Goal: Task Accomplishment & Management: Manage account settings

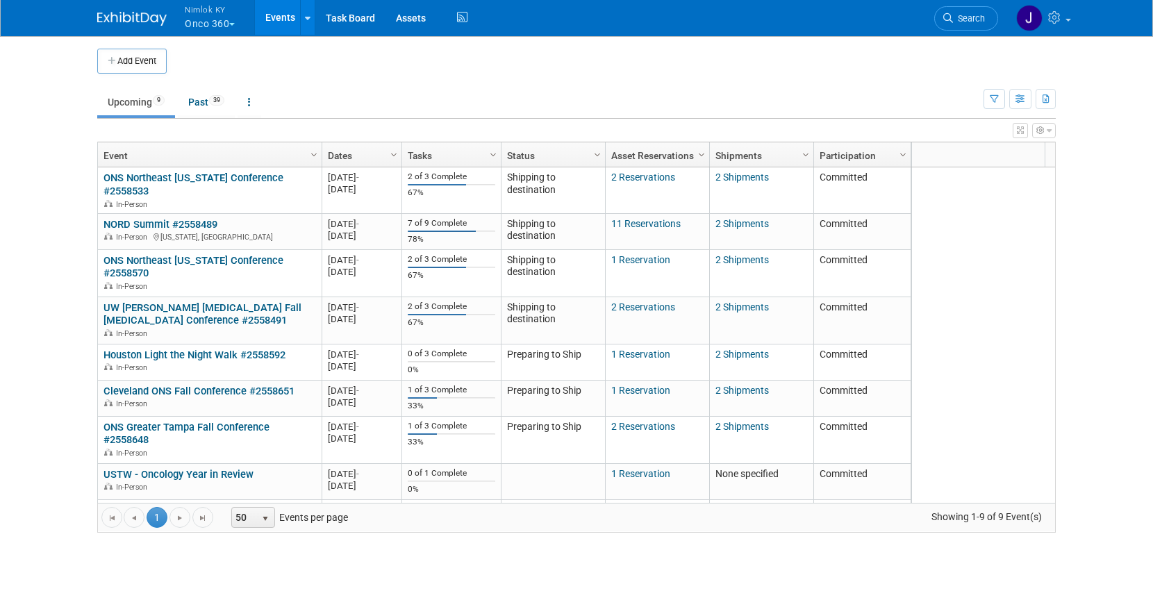
click at [221, 15] on span "Nimlok KY" at bounding box center [210, 9] width 50 height 15
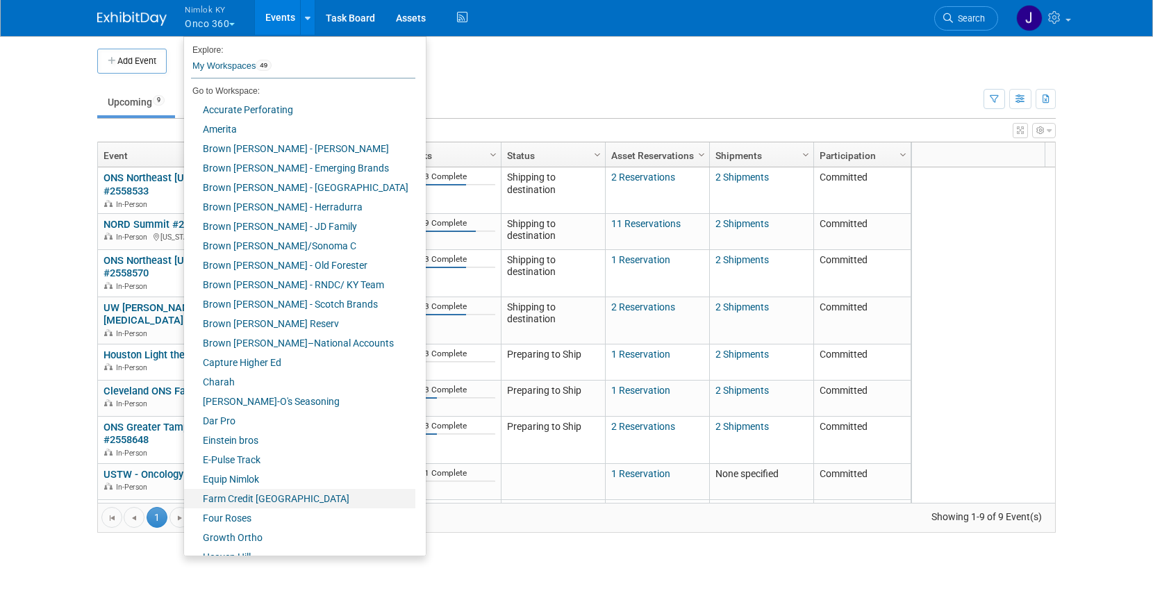
click at [285, 500] on link "Farm Credit [GEOGRAPHIC_DATA]" at bounding box center [299, 498] width 231 height 19
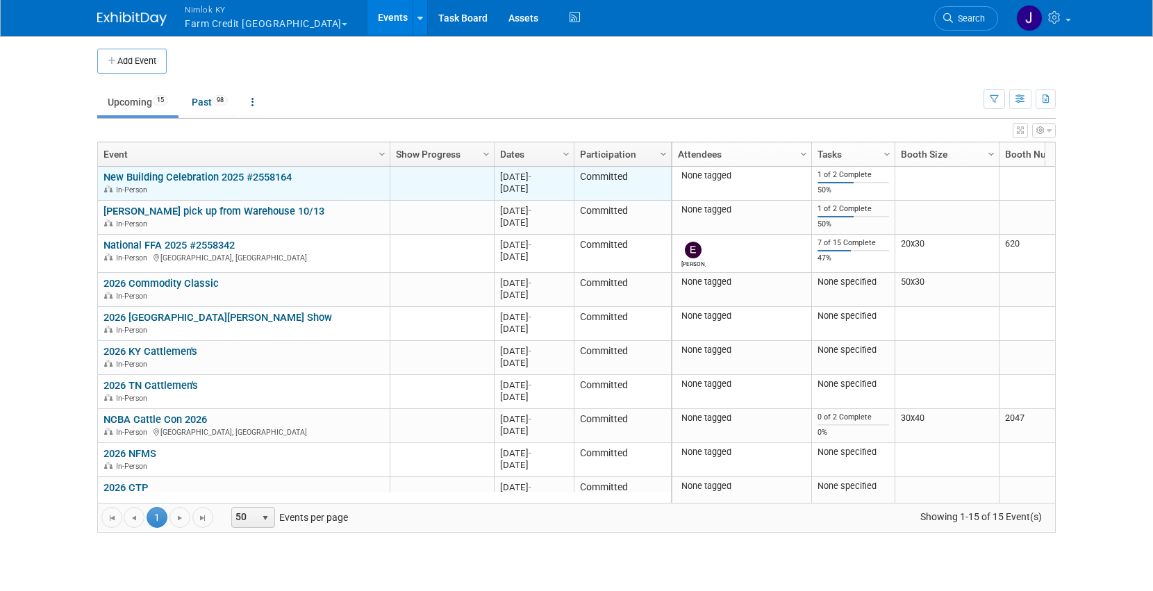
click at [212, 180] on link "New Building Celebration 2025 #2558164" at bounding box center [197, 177] width 188 height 12
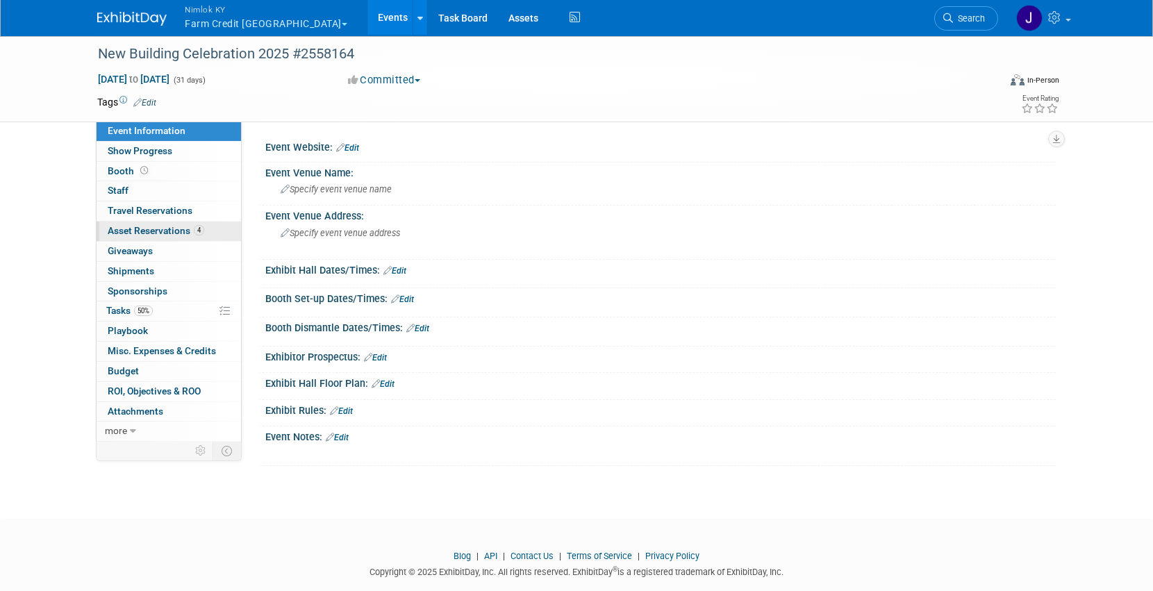
click at [197, 238] on link "4 Asset Reservations 4" at bounding box center [169, 230] width 144 height 19
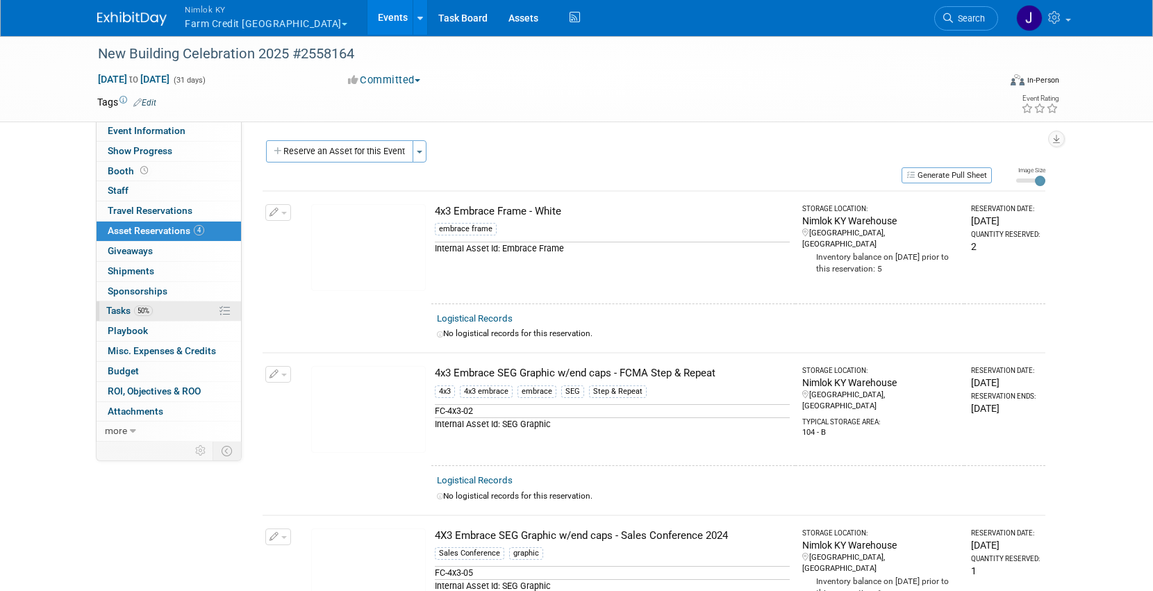
click at [185, 311] on link "50% Tasks 50%" at bounding box center [169, 310] width 144 height 19
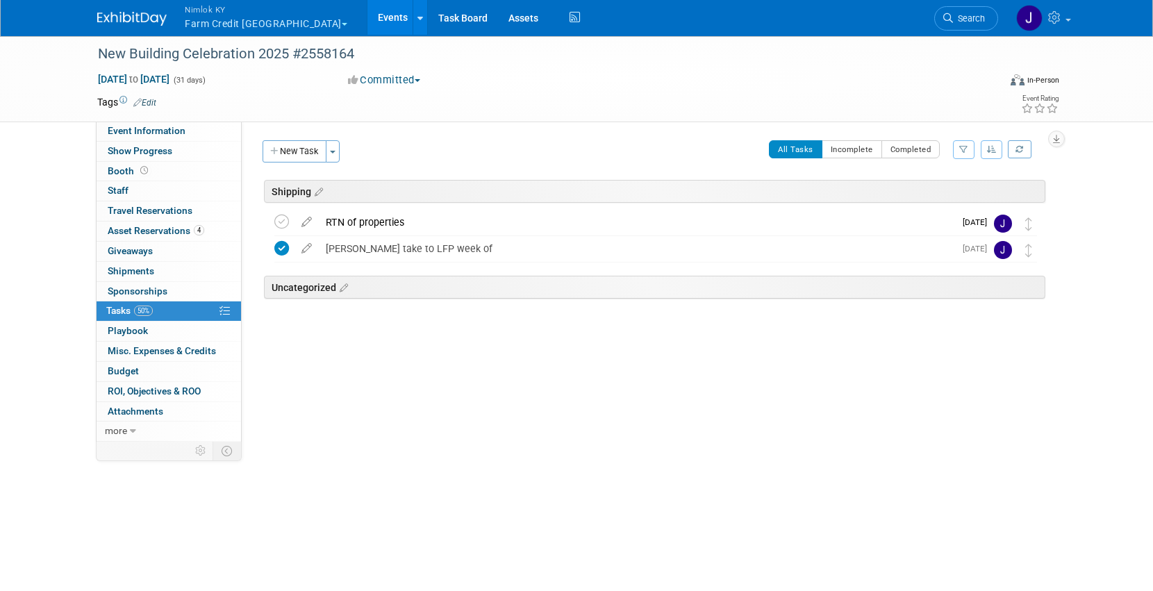
click at [367, 17] on link "Events" at bounding box center [392, 17] width 51 height 35
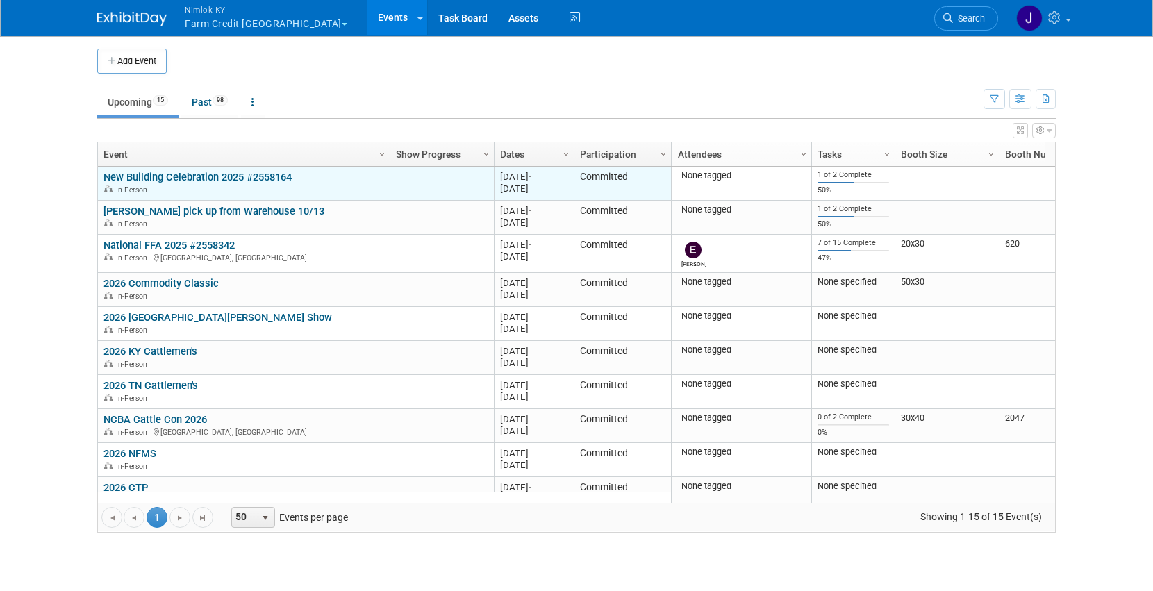
click at [241, 177] on link "New Building Celebration 2025 #2558164" at bounding box center [197, 177] width 188 height 12
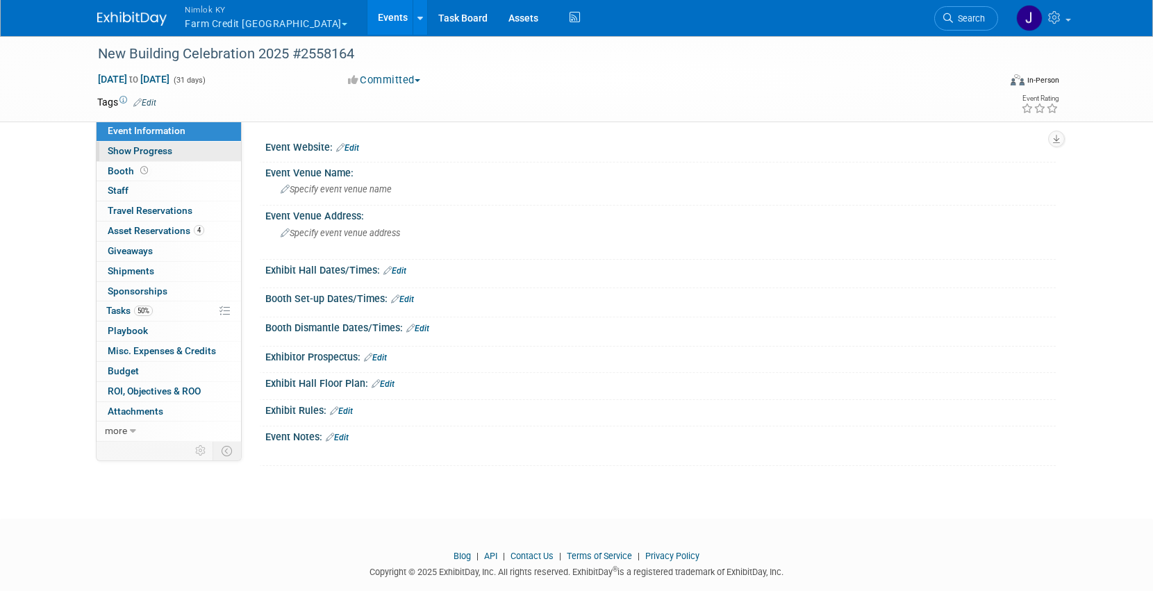
click at [223, 160] on link "Show Progress" at bounding box center [169, 151] width 144 height 19
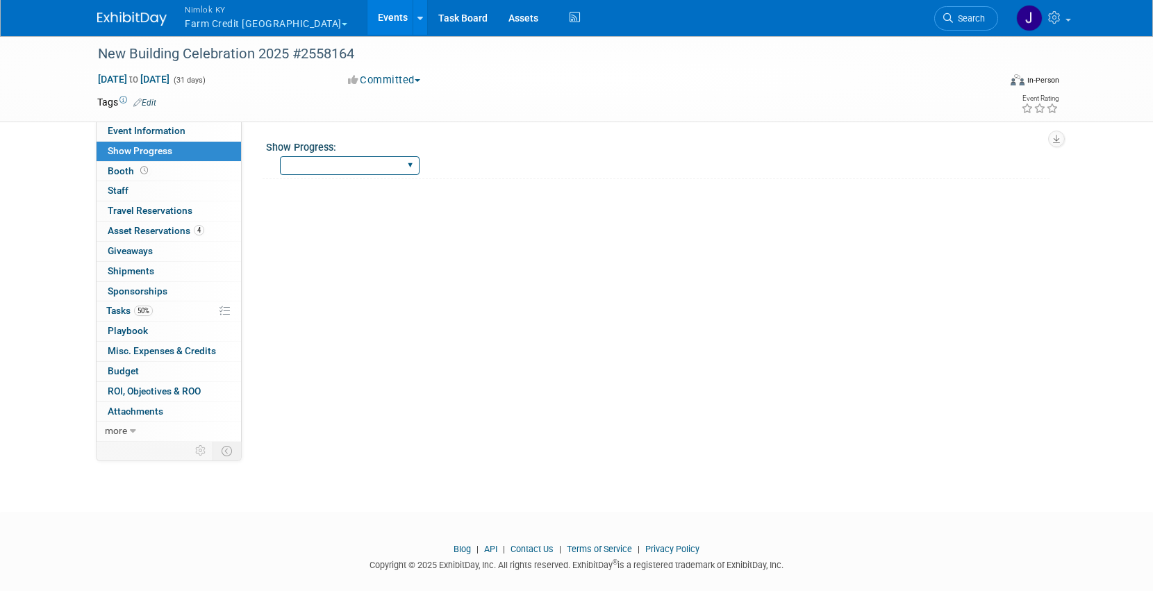
click at [358, 165] on select "Show Complete Working on Services WH pulling order Shipping to ADV WH Show in P…" at bounding box center [350, 165] width 140 height 19
select select "Show in Progress"
click at [280, 156] on select "Show Complete Working on Services WH pulling order Shipping to ADV WH Show in P…" at bounding box center [350, 165] width 140 height 19
click at [367, 5] on link "Events" at bounding box center [392, 17] width 51 height 35
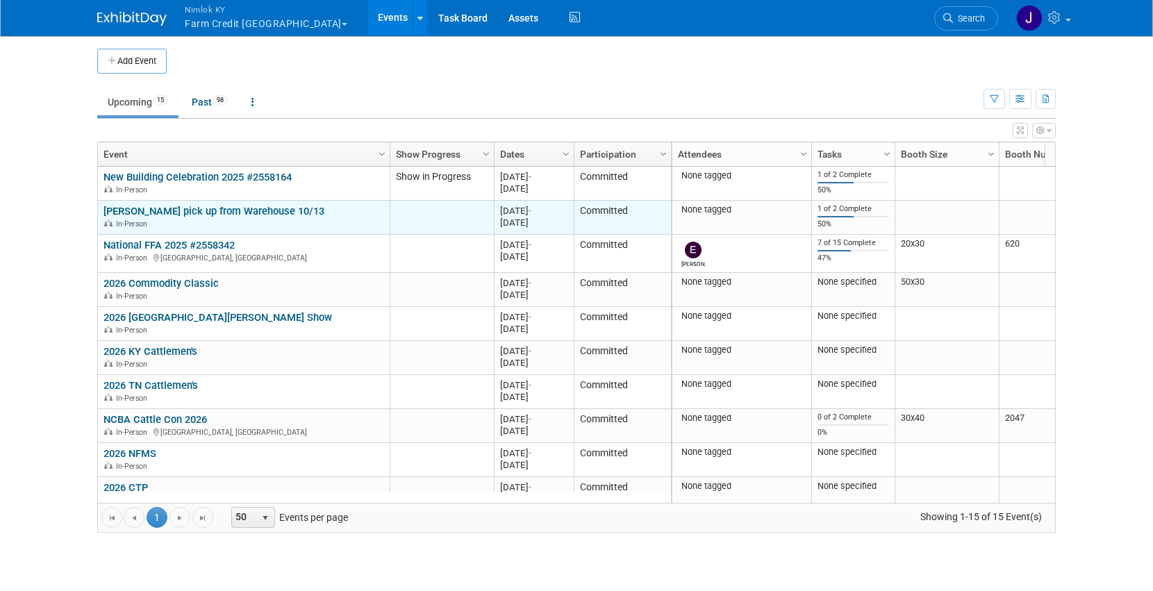
click at [238, 213] on link "[PERSON_NAME] pick up from Warehouse 10/13" at bounding box center [213, 211] width 221 height 12
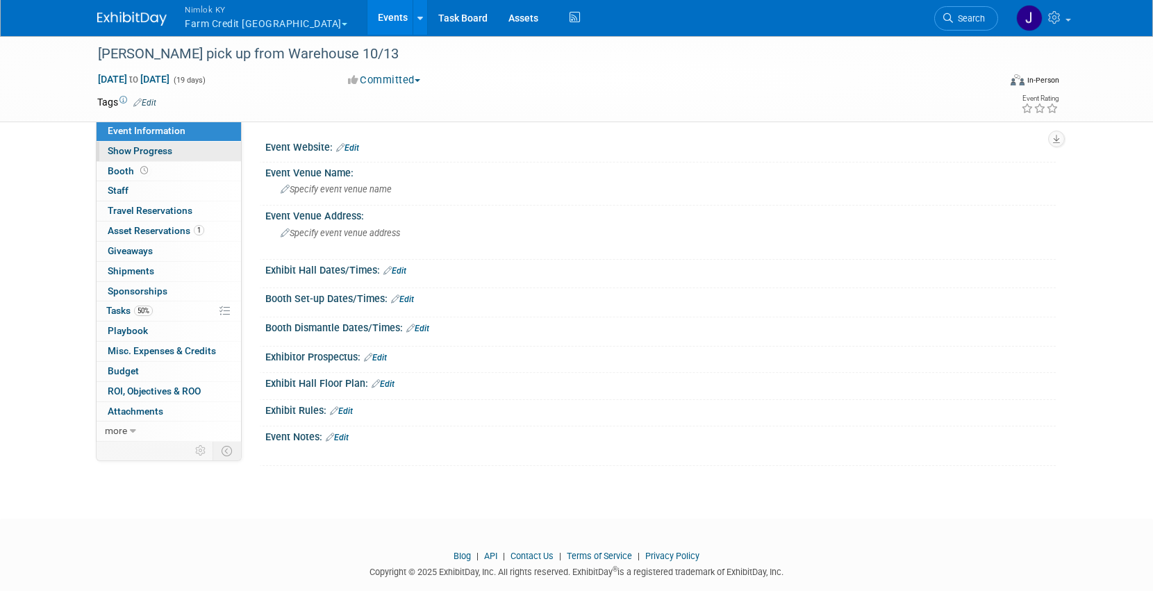
click at [185, 145] on link "Show Progress" at bounding box center [169, 151] width 144 height 19
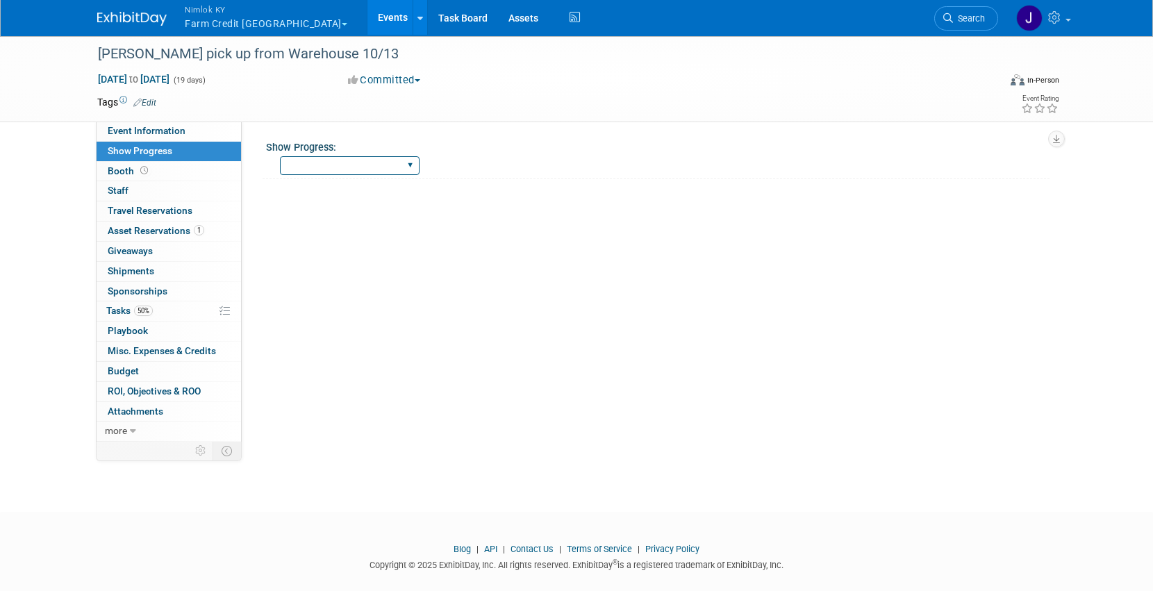
click at [328, 162] on select "Show Complete Working on Services WH pulling order Shipping to ADV WH Show in P…" at bounding box center [350, 165] width 140 height 19
select select "Show in Progress"
click at [280, 156] on select "Show Complete Working on Services WH pulling order Shipping to ADV WH Show in P…" at bounding box center [350, 165] width 140 height 19
click at [367, 12] on link "Events" at bounding box center [392, 17] width 51 height 35
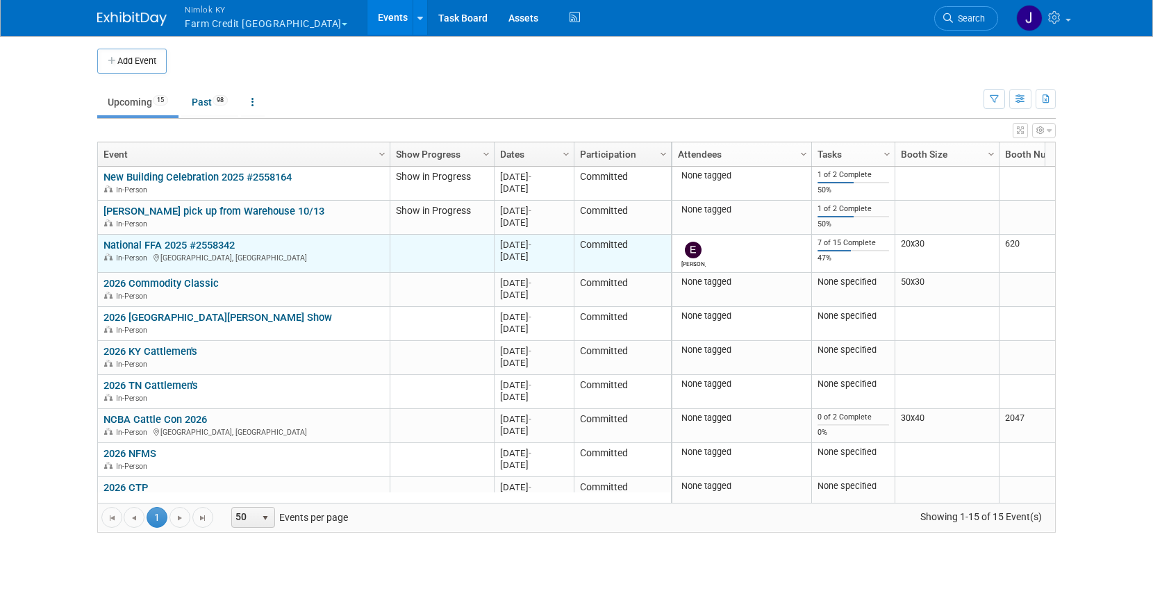
click at [230, 243] on link "National FFA 2025 #2558342" at bounding box center [168, 245] width 131 height 12
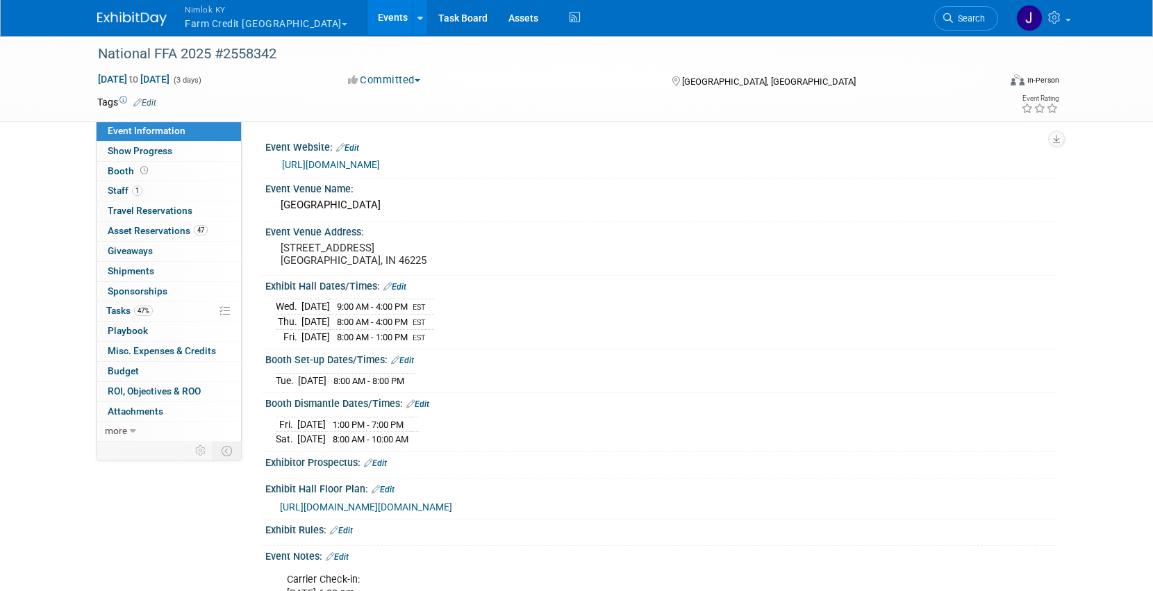
click at [367, 21] on link "Events" at bounding box center [392, 17] width 51 height 35
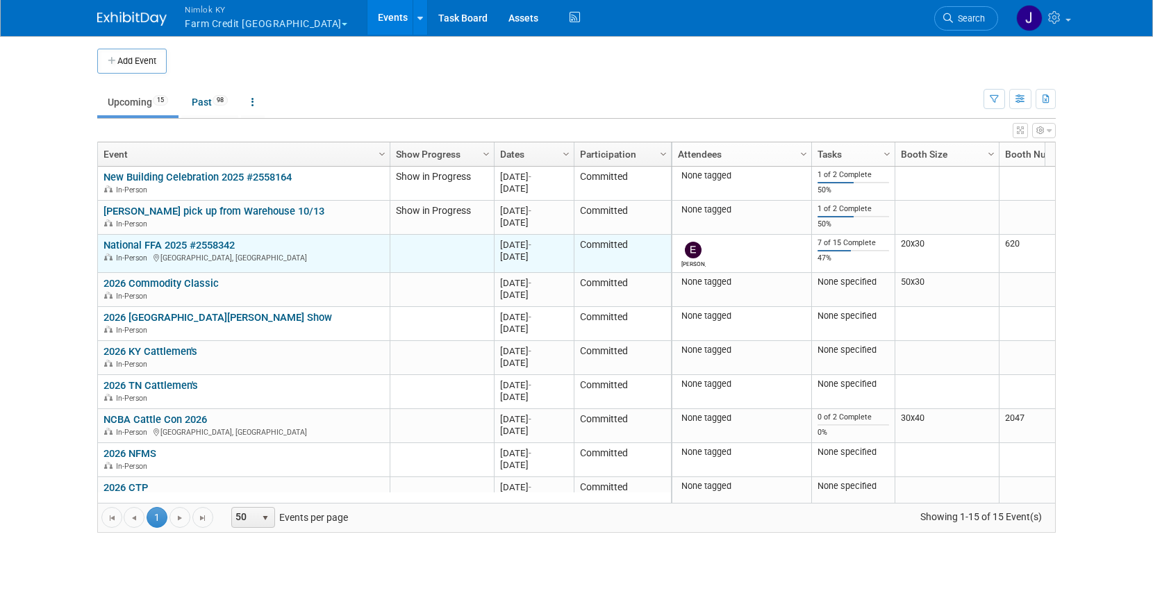
click at [231, 242] on link "National FFA 2025 #2558342" at bounding box center [168, 245] width 131 height 12
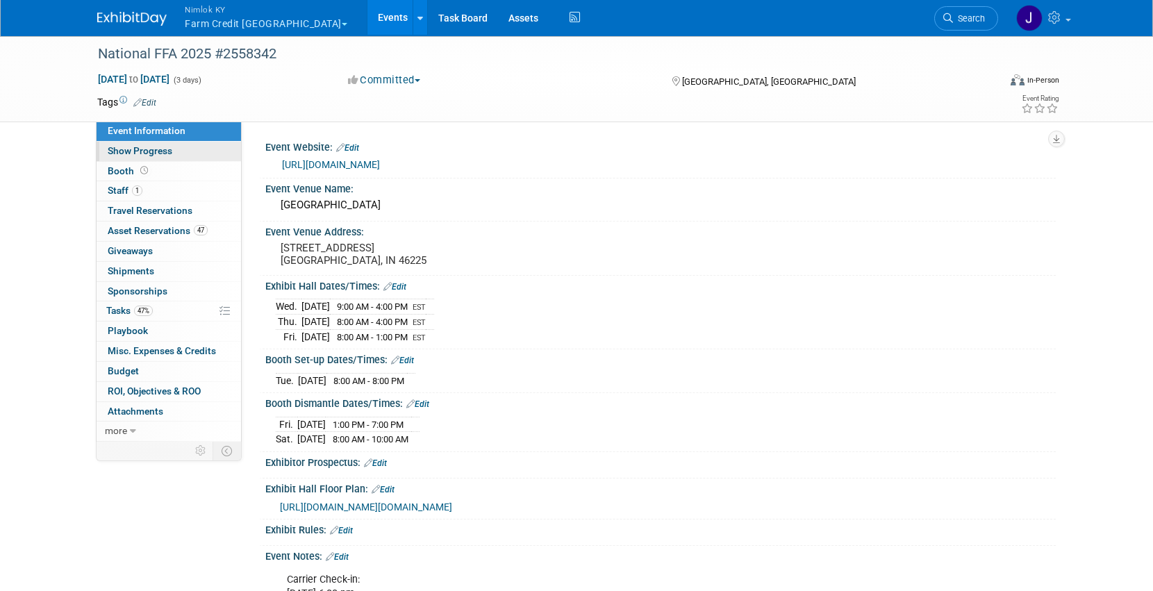
click at [190, 159] on link "Show Progress" at bounding box center [169, 151] width 144 height 19
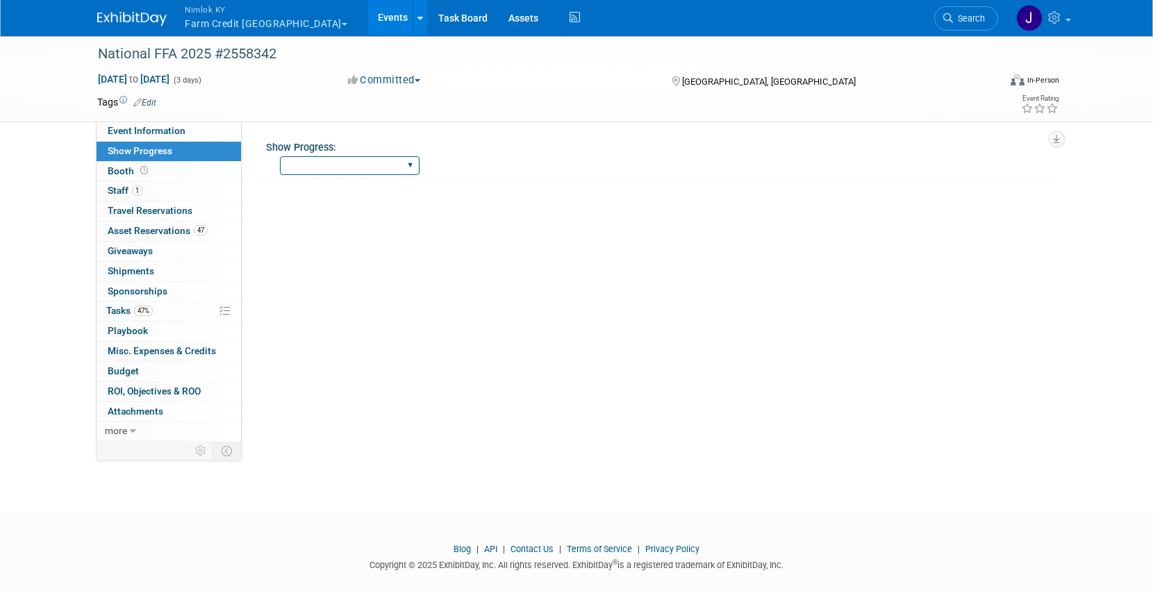
click at [318, 166] on select "Show Complete Working on Services WH pulling order Shipping to ADV WH Show in P…" at bounding box center [350, 165] width 140 height 19
select select "WH pulling order"
click at [280, 156] on select "Show Complete Working on Services WH pulling order Shipping to ADV WH Show in P…" at bounding box center [350, 165] width 140 height 19
click at [367, 28] on link "Events" at bounding box center [392, 17] width 51 height 35
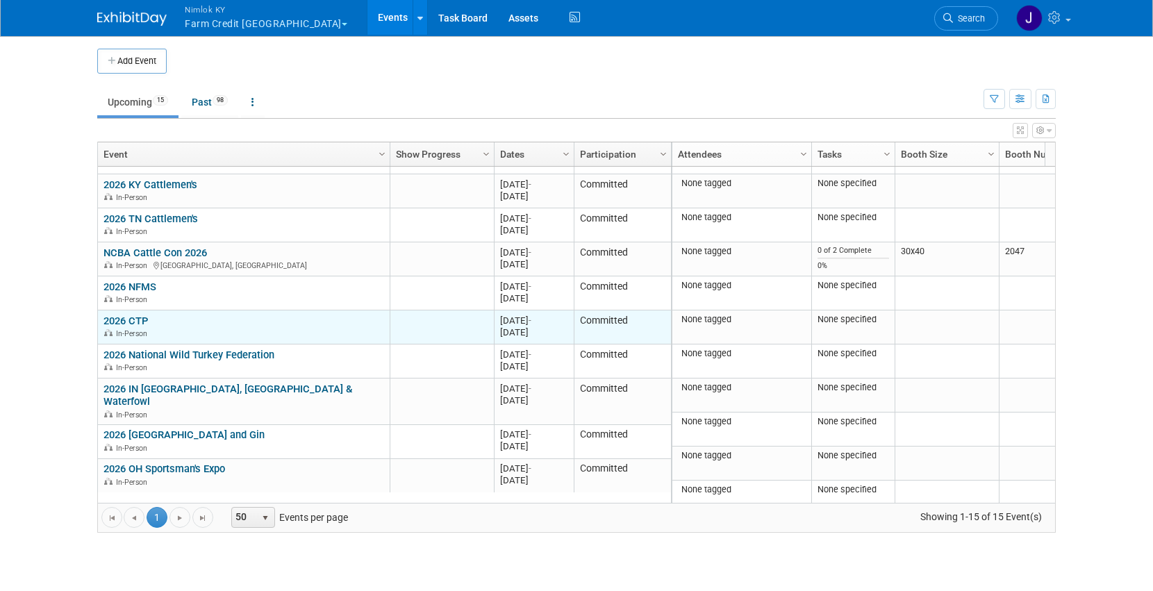
scroll to position [189, 0]
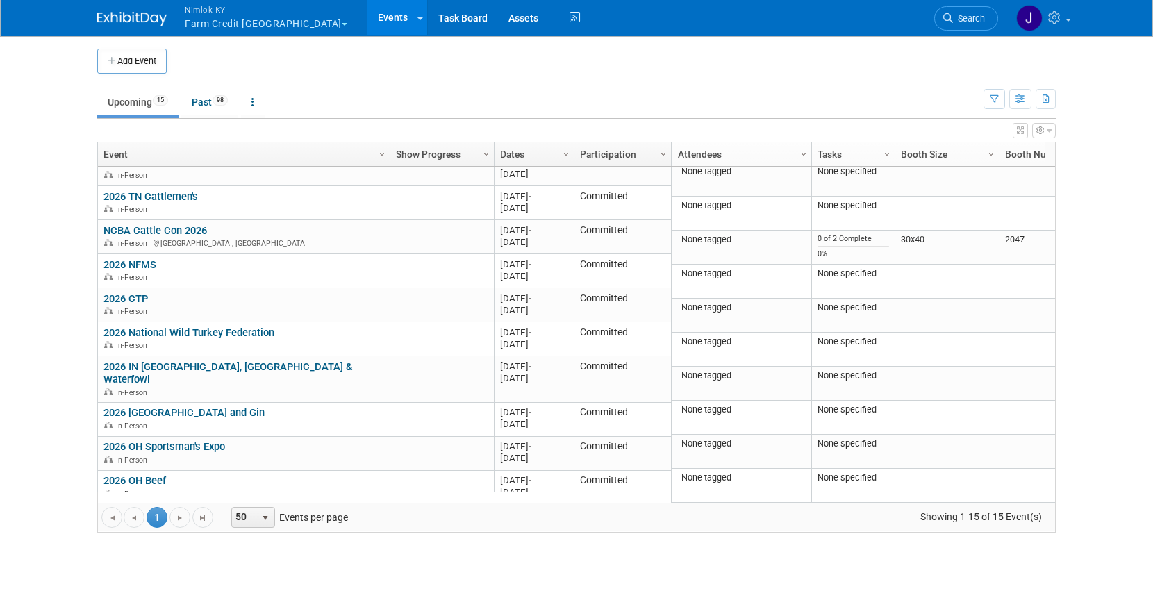
click at [229, 18] on button "Nimlok KY Farm Credit Mid America" at bounding box center [273, 18] width 181 height 36
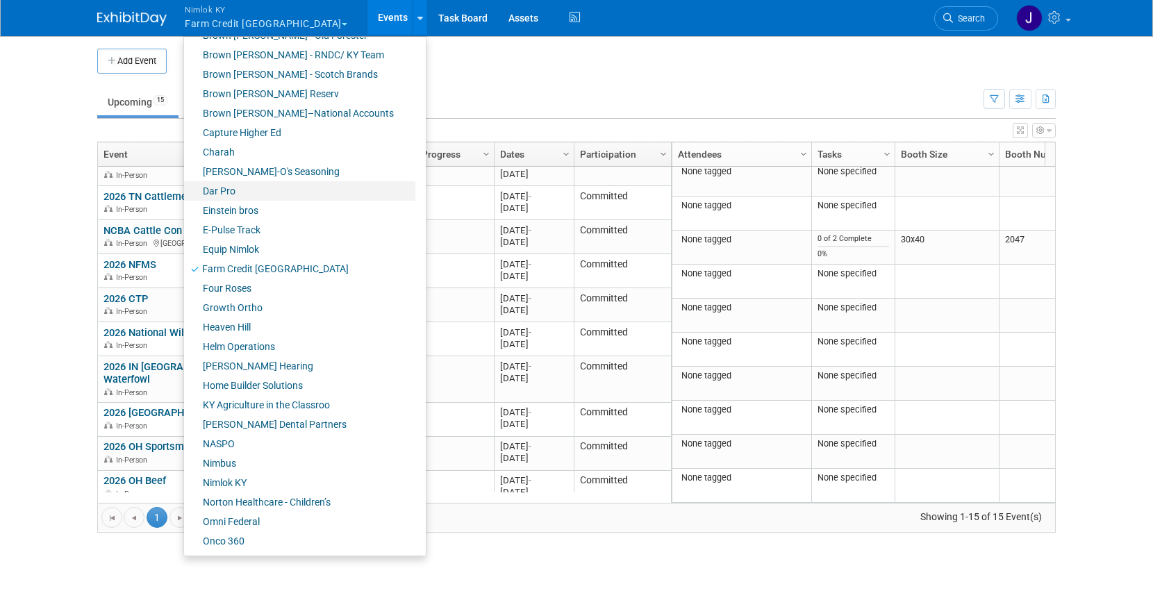
scroll to position [235, 0]
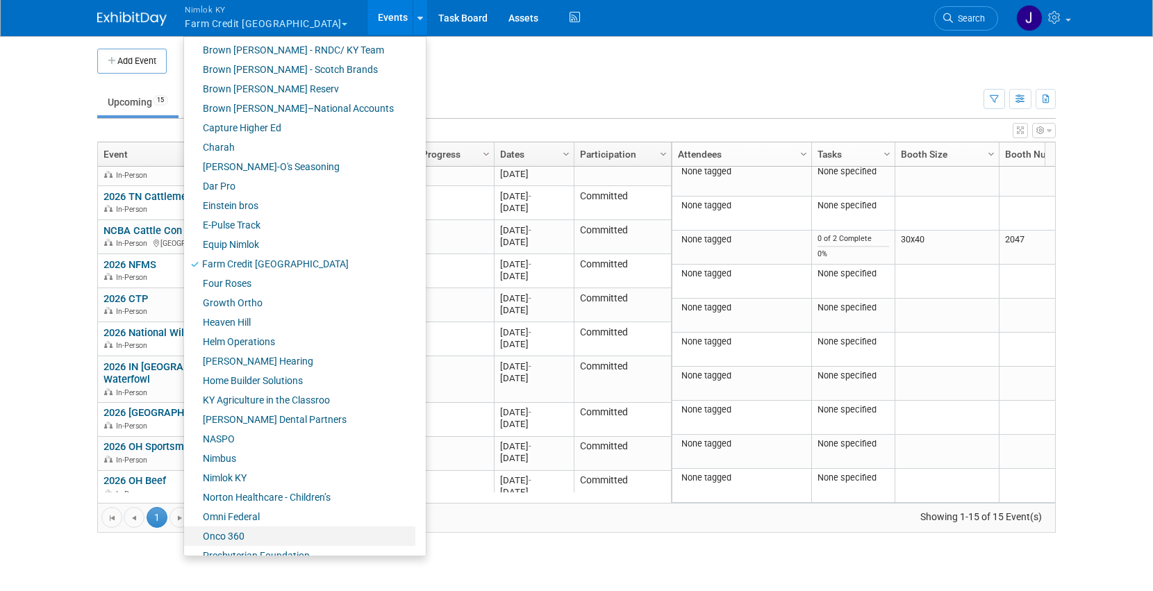
click at [249, 535] on link "Onco 360" at bounding box center [299, 535] width 231 height 19
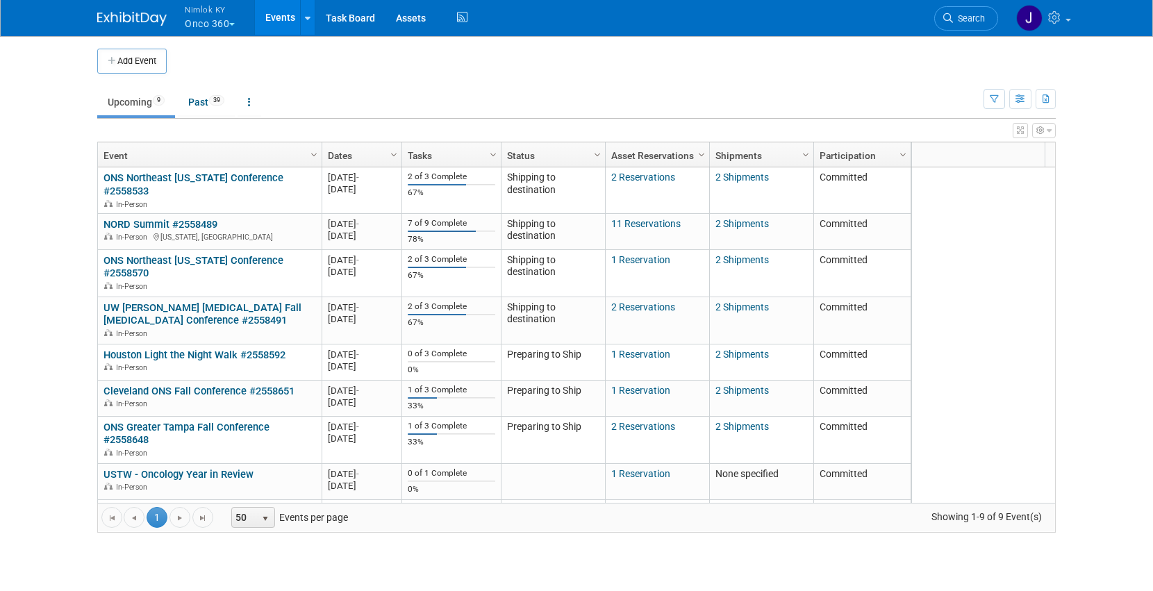
scroll to position [21, 0]
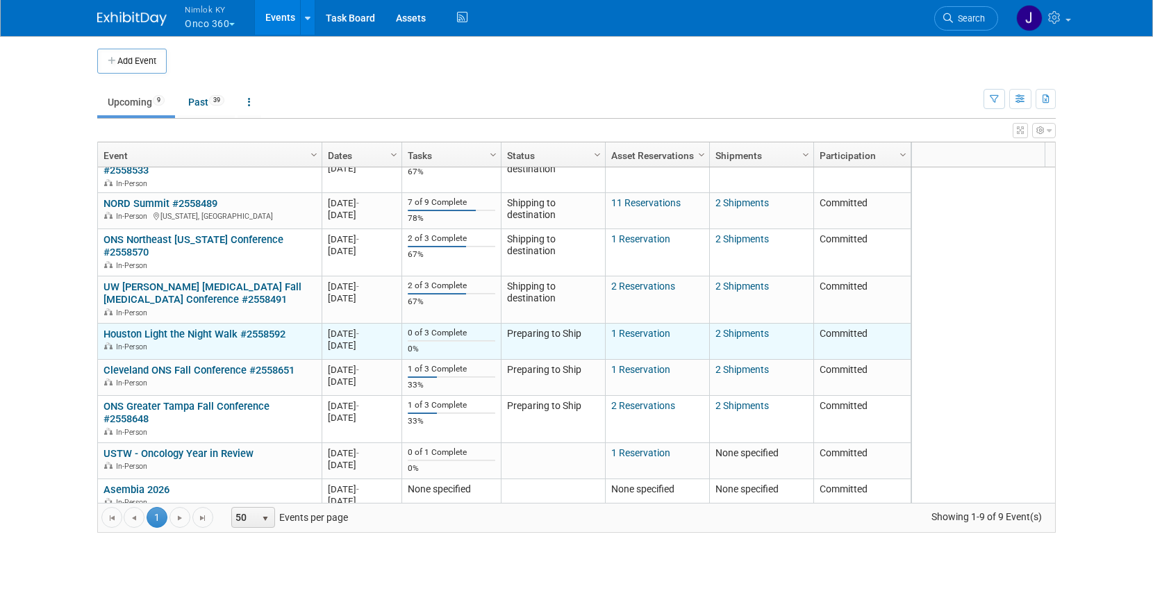
click at [249, 340] on div "In-Person" at bounding box center [209, 346] width 212 height 12
click at [247, 328] on link "Houston Light the Night Walk #2558592" at bounding box center [194, 334] width 182 height 12
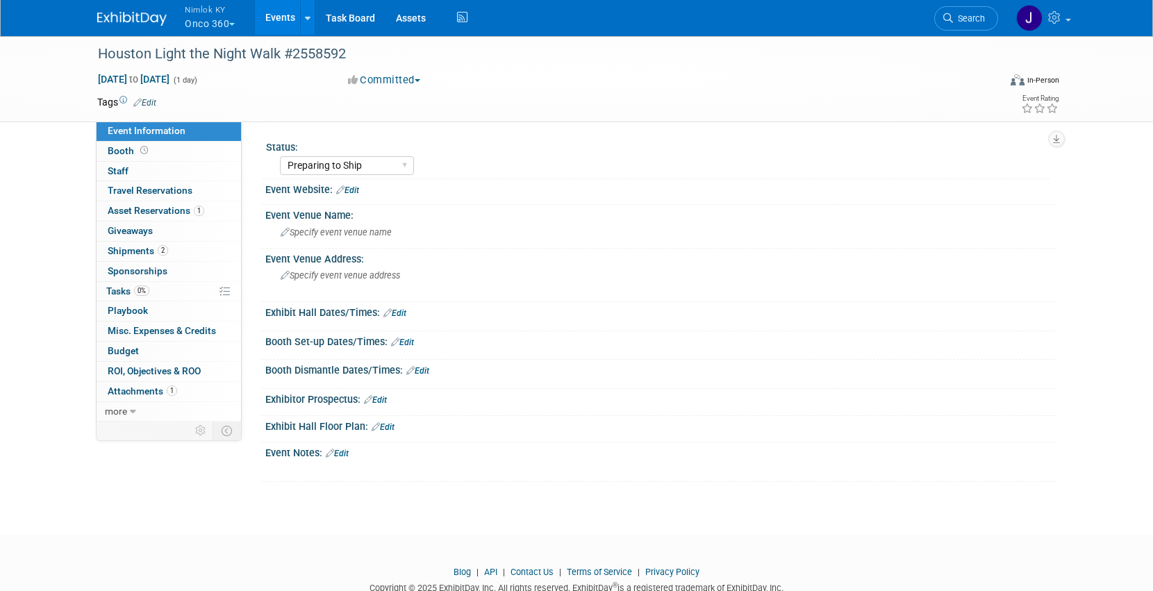
select select "Preparing to Ship"
click at [183, 290] on link "0% Tasks 0%" at bounding box center [169, 291] width 144 height 19
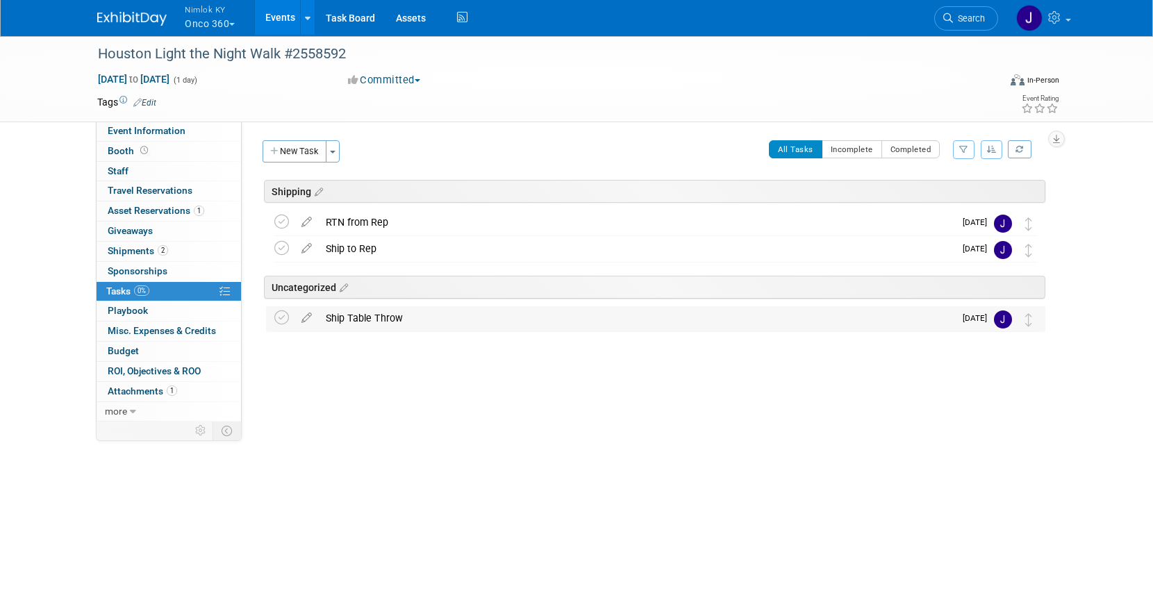
click at [399, 322] on div "Ship Table Throw" at bounding box center [636, 318] width 635 height 24
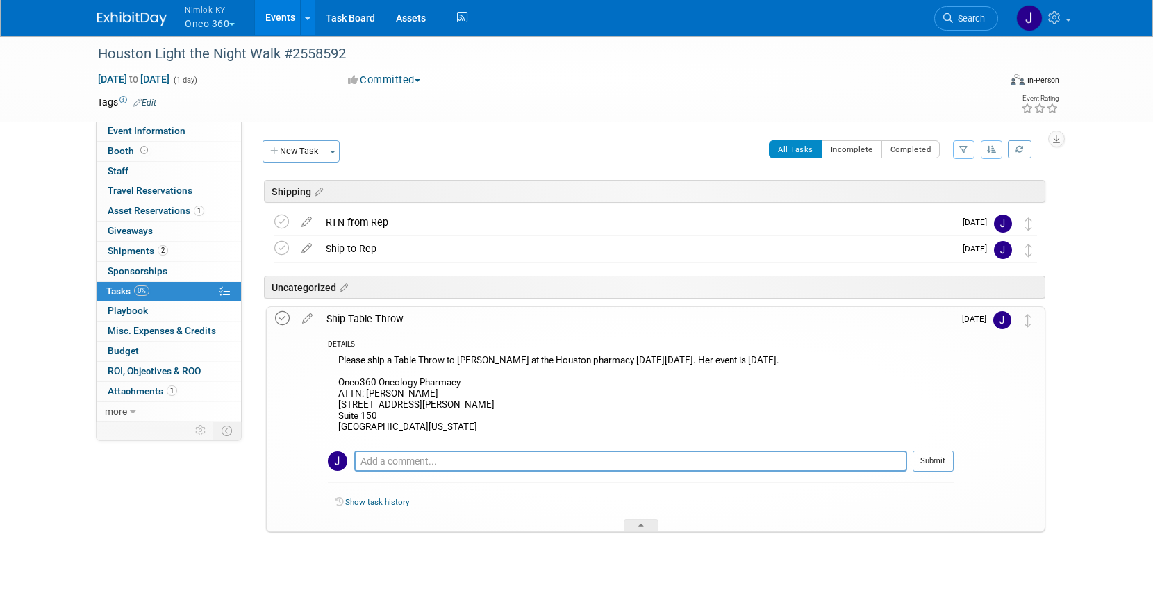
click at [281, 318] on icon at bounding box center [282, 318] width 15 height 15
click at [277, 19] on link "Events" at bounding box center [280, 17] width 51 height 35
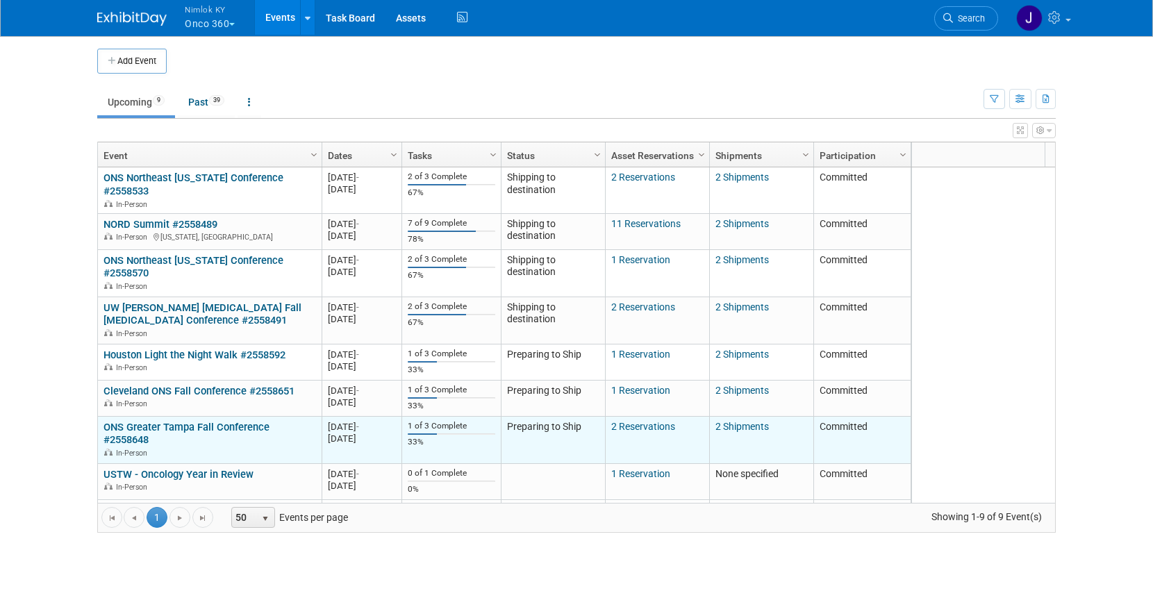
scroll to position [21, 0]
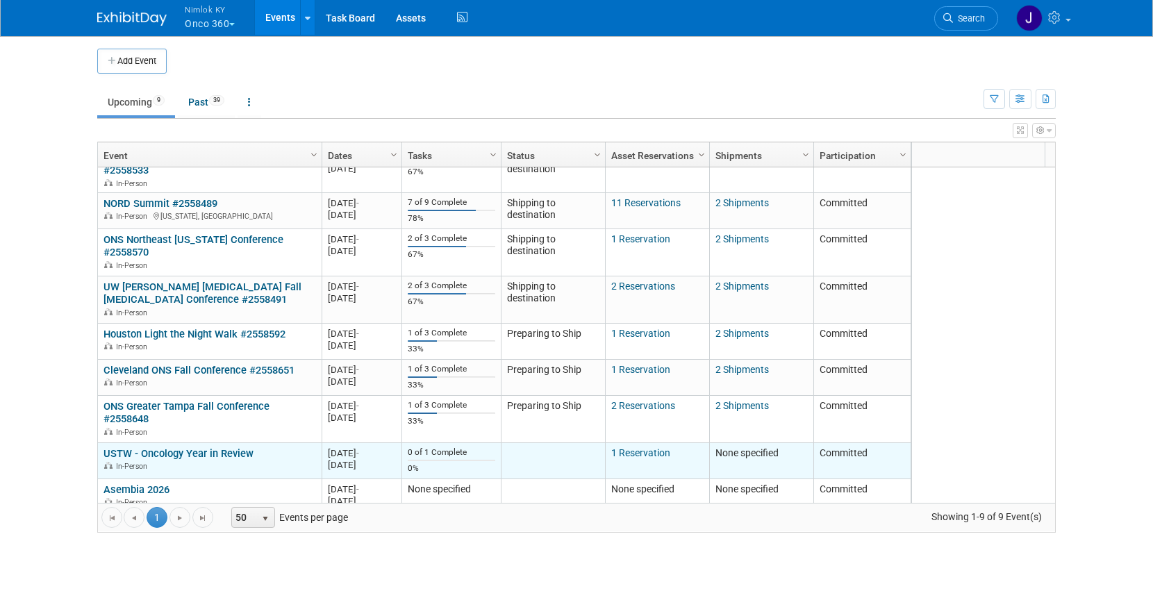
click at [221, 447] on link "USTW - Oncology Year in Review" at bounding box center [178, 453] width 150 height 12
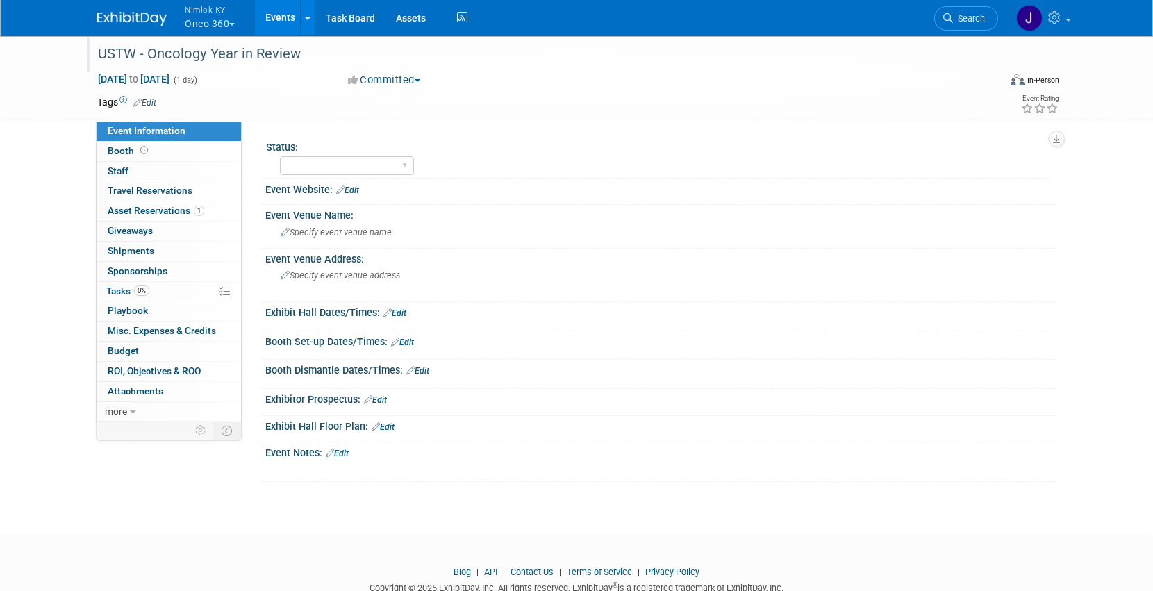
click at [326, 49] on div "USTW - Oncology Year in Review" at bounding box center [535, 54] width 884 height 25
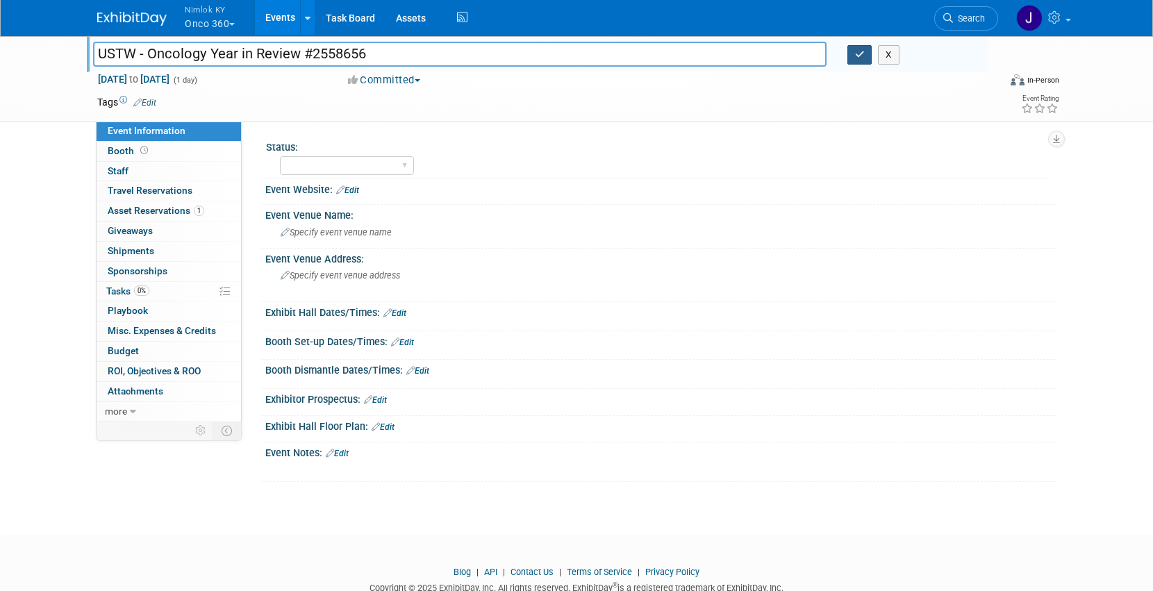
type input "USTW - Oncology Year in Review #2558656"
click at [857, 53] on icon "button" at bounding box center [860, 54] width 10 height 9
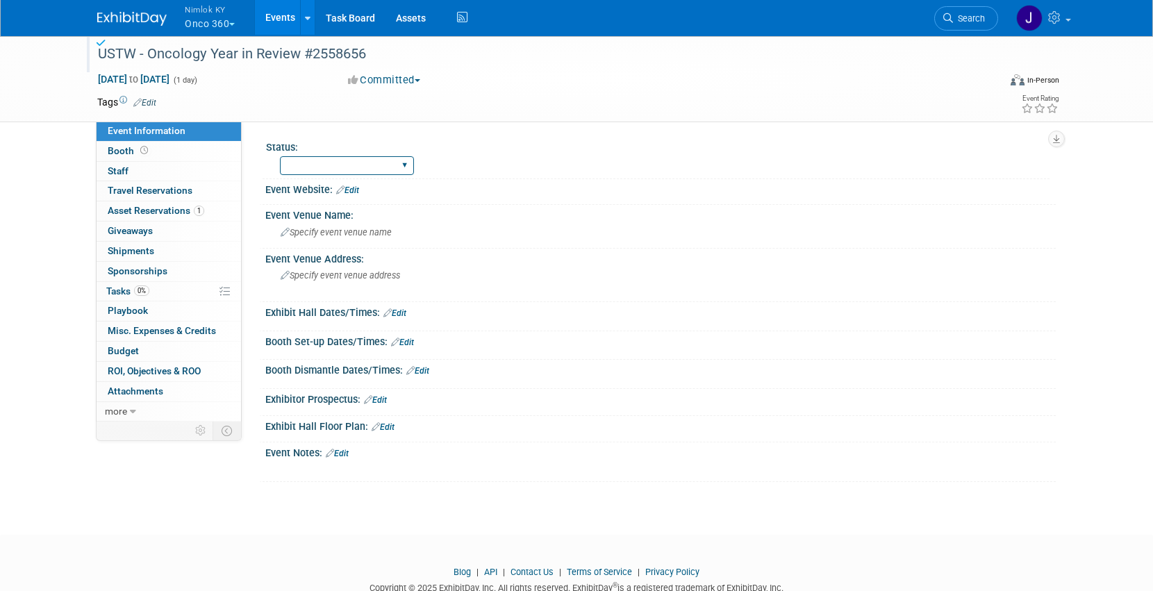
click at [352, 170] on select "Preparing to Ship Shipping to destination Show in Progress Waiting on freight r…" at bounding box center [347, 165] width 134 height 19
select select "Preparing to Ship"
click at [280, 156] on select "Preparing to Ship Shipping to destination Show in Progress Waiting on freight r…" at bounding box center [347, 165] width 134 height 19
click at [159, 292] on link "0% Tasks 0%" at bounding box center [169, 291] width 144 height 19
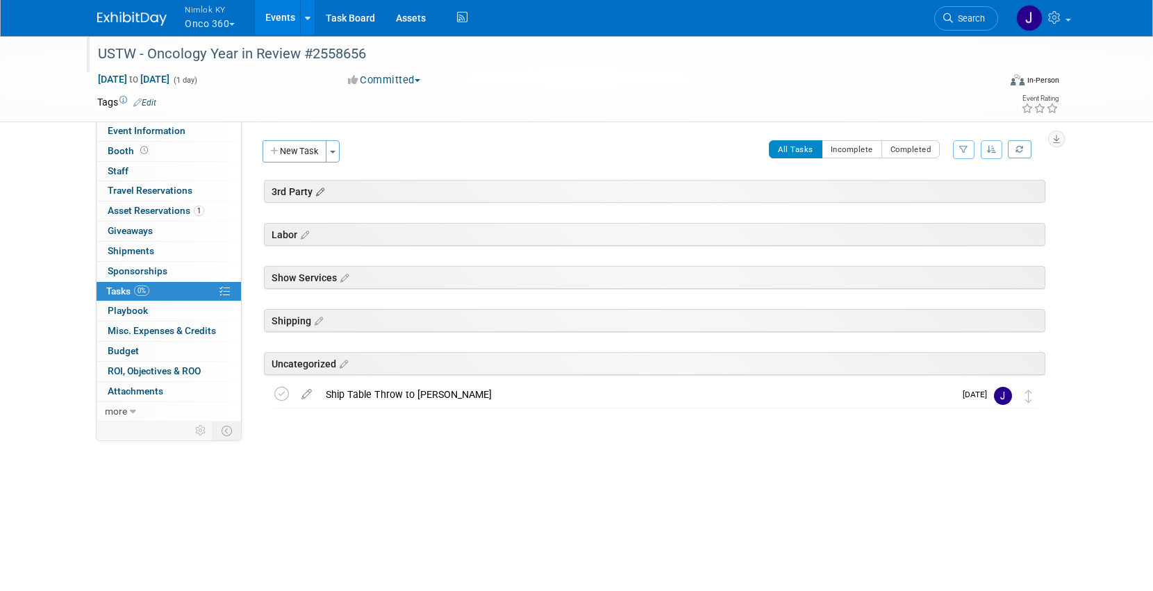
click at [321, 194] on icon at bounding box center [318, 192] width 12 height 12
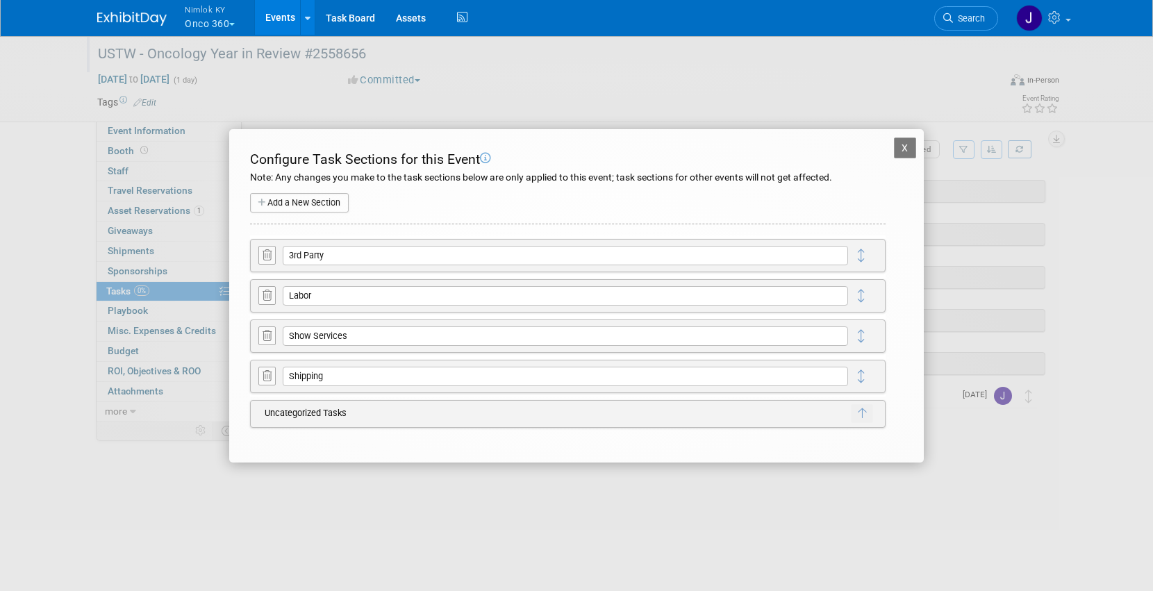
click at [266, 254] on icon at bounding box center [266, 255] width 9 height 10
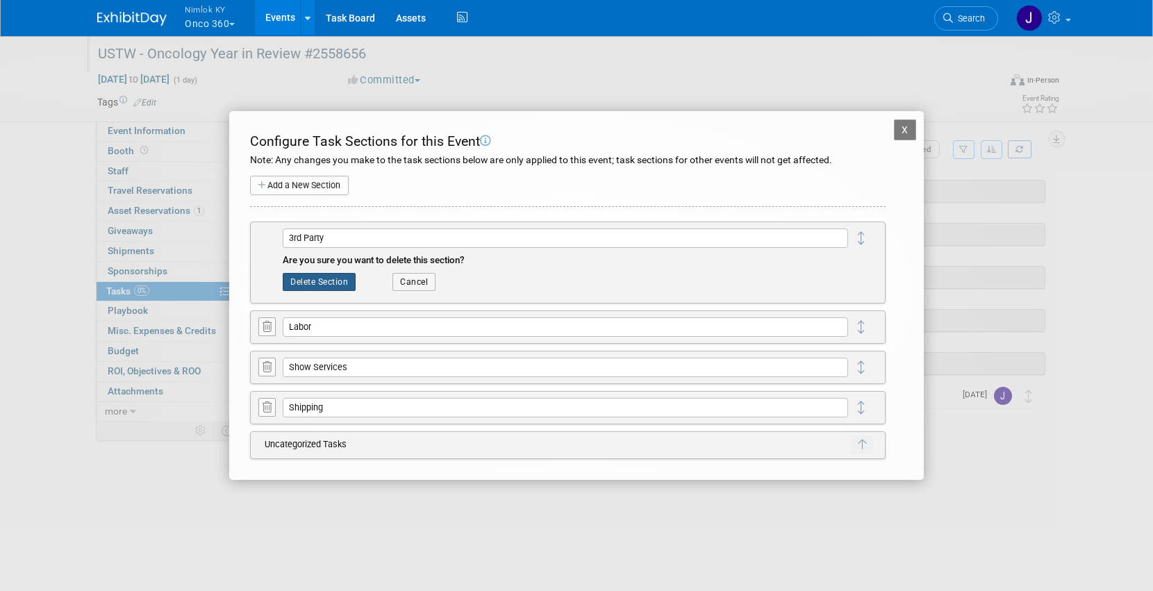
click at [294, 283] on button "Delete Section" at bounding box center [319, 282] width 73 height 18
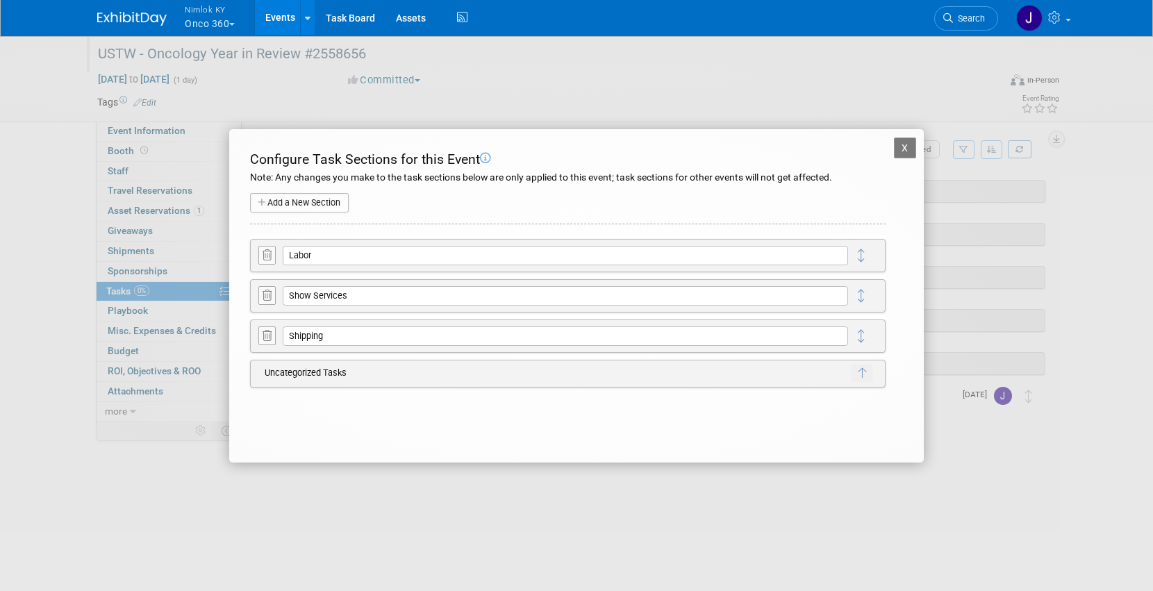
click at [260, 254] on button at bounding box center [266, 255] width 17 height 19
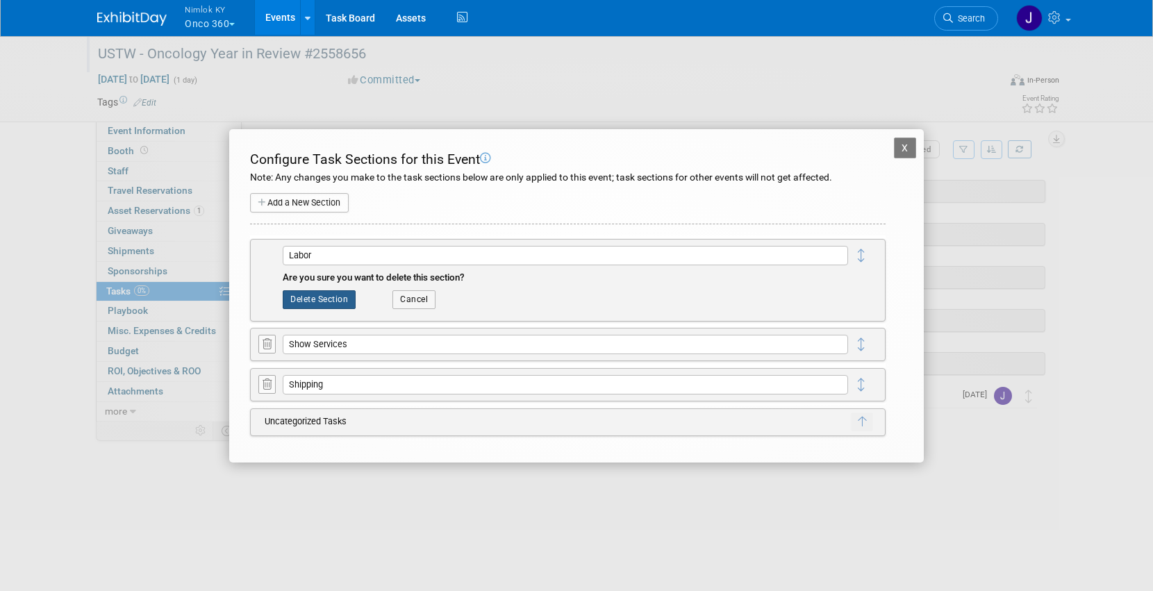
click at [306, 300] on button "Delete Section" at bounding box center [319, 299] width 73 height 18
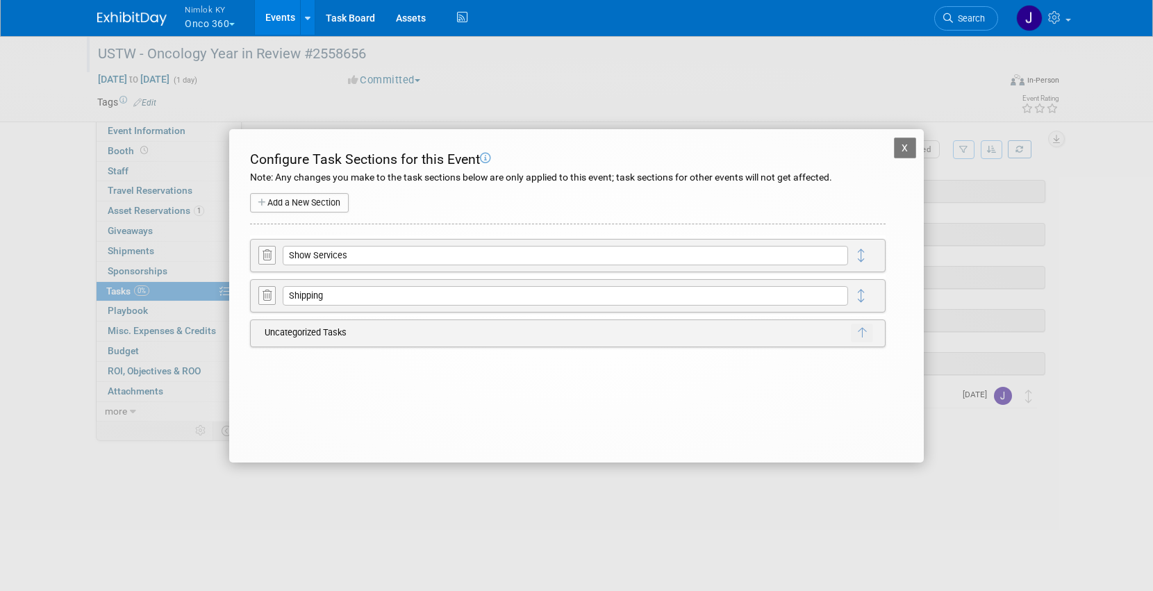
click at [267, 251] on icon at bounding box center [266, 255] width 9 height 10
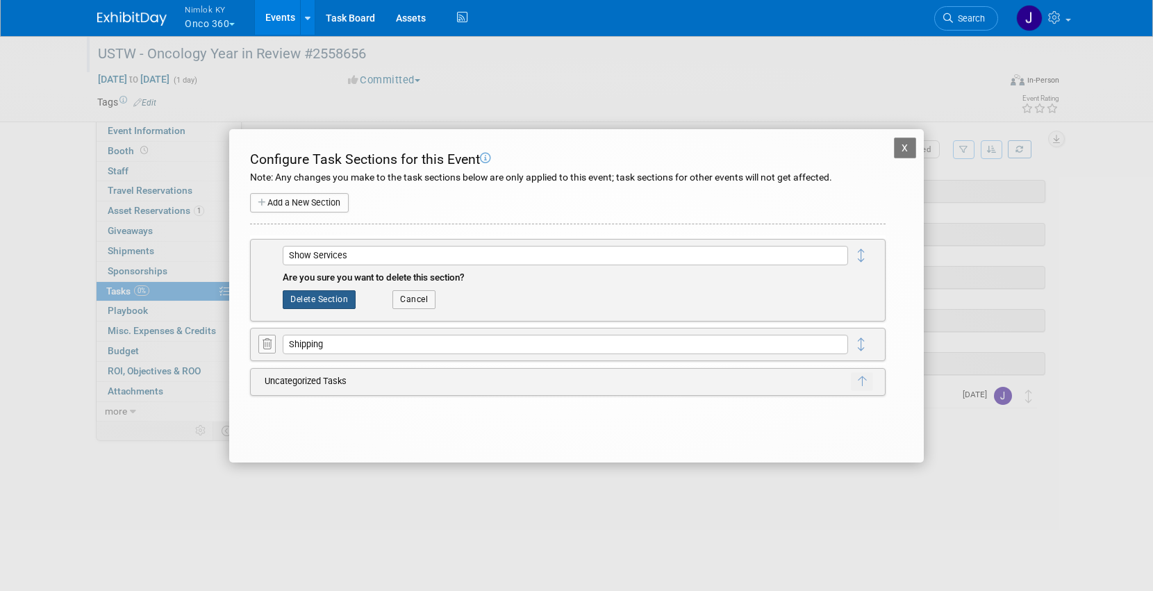
click at [308, 303] on button "Delete Section" at bounding box center [319, 299] width 73 height 18
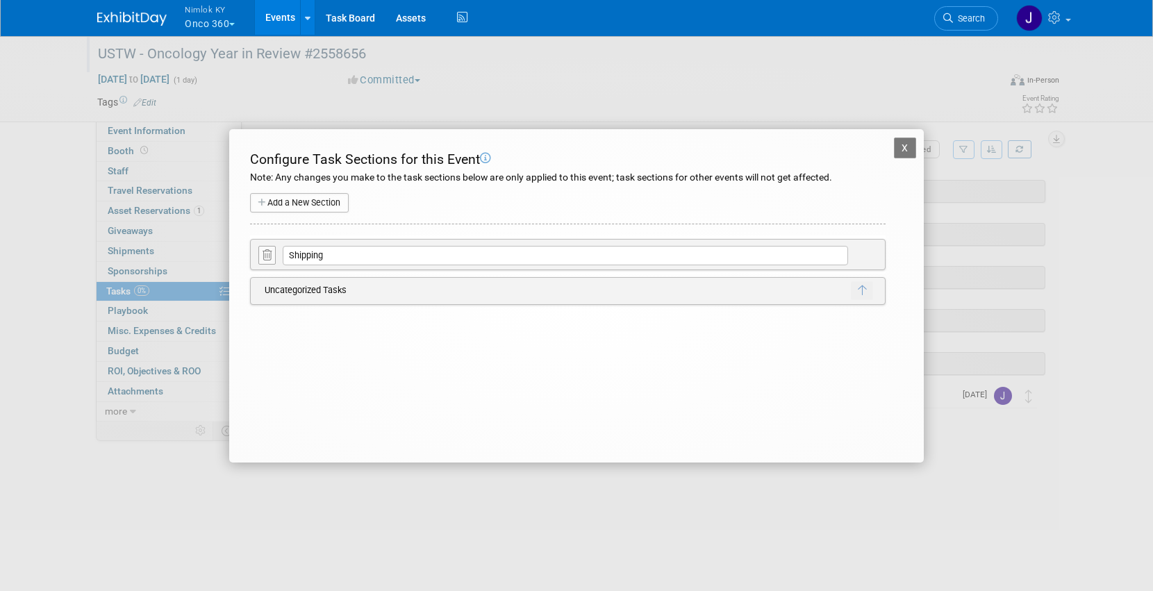
click at [903, 148] on button "X" at bounding box center [905, 147] width 22 height 21
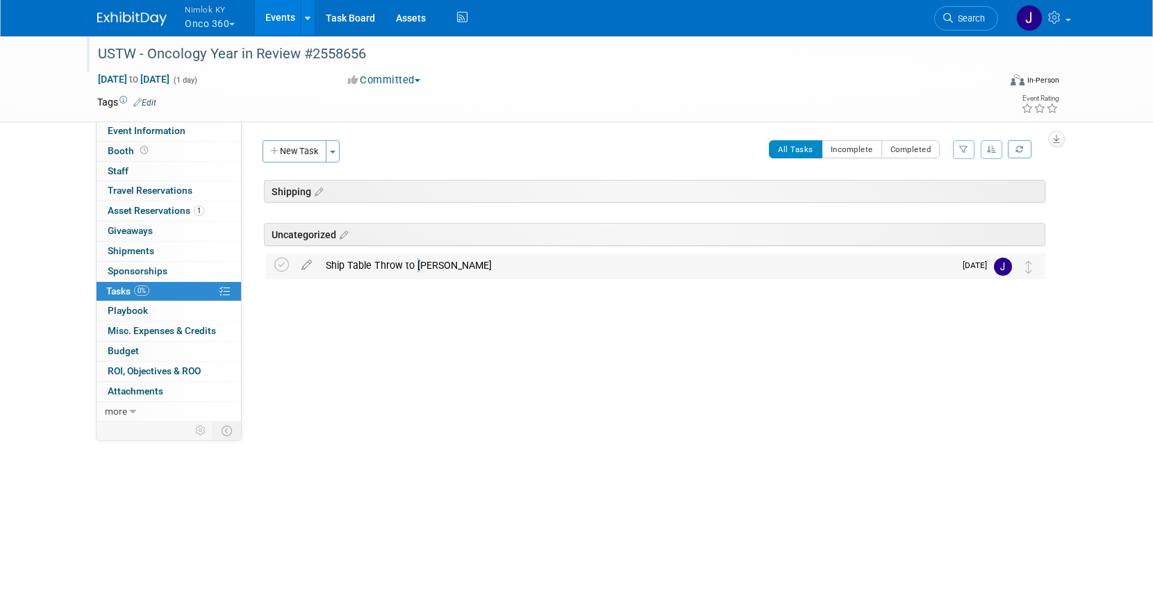
click at [413, 261] on div "Ship Table Throw to [PERSON_NAME]" at bounding box center [636, 265] width 635 height 24
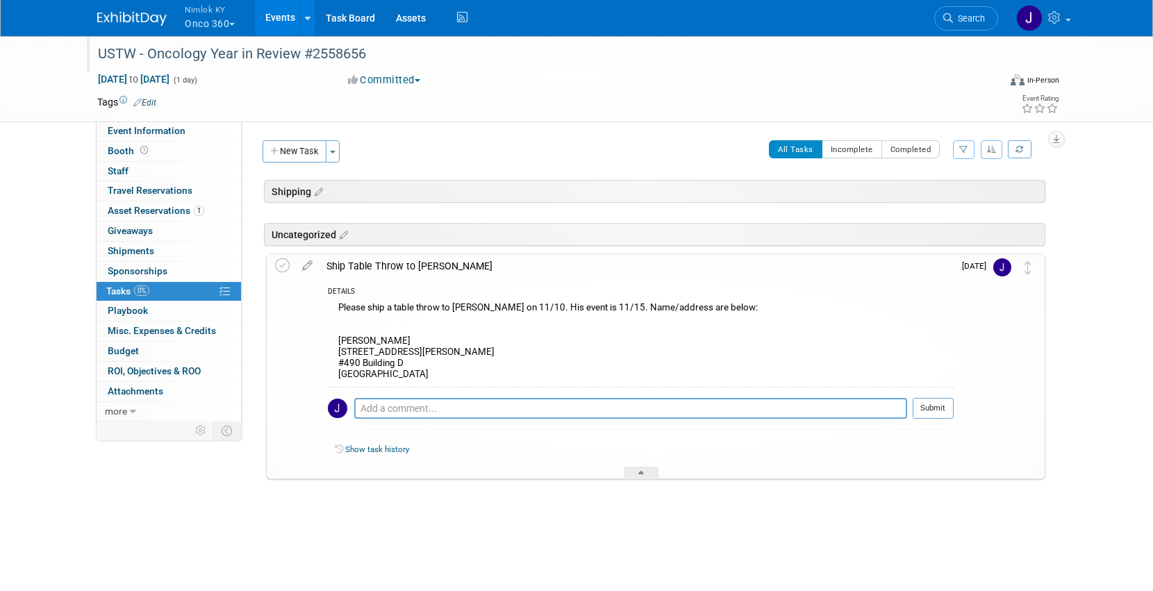
click at [410, 374] on div "Please ship a table throw to [PERSON_NAME] on 11/10. His event is 11/15. Name/a…" at bounding box center [641, 343] width 626 height 88
drag, startPoint x: 408, startPoint y: 373, endPoint x: 337, endPoint y: 344, distance: 76.6
click at [337, 344] on div "Please ship a table throw to [PERSON_NAME] on 11/10. His event is 11/15. Name/a…" at bounding box center [641, 343] width 626 height 88
copy div "[PERSON_NAME] [STREET_ADDRESS][PERSON_NAME]"
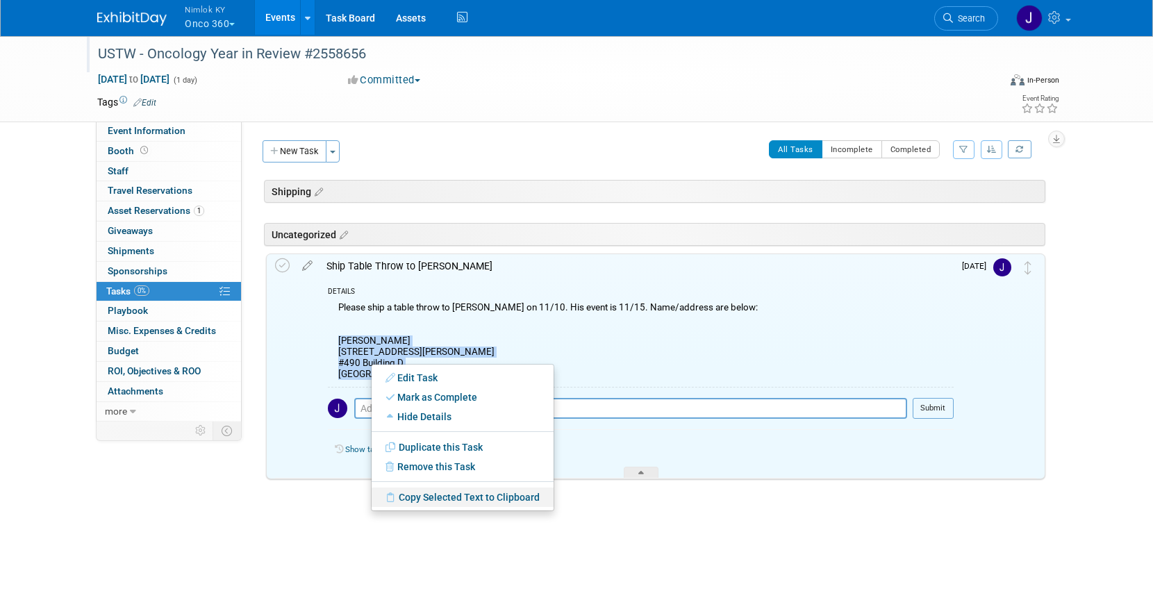
click at [412, 500] on link "Copy Selected Text to Clipboard" at bounding box center [462, 496] width 182 height 19
copy div "[PERSON_NAME] [STREET_ADDRESS][PERSON_NAME]"
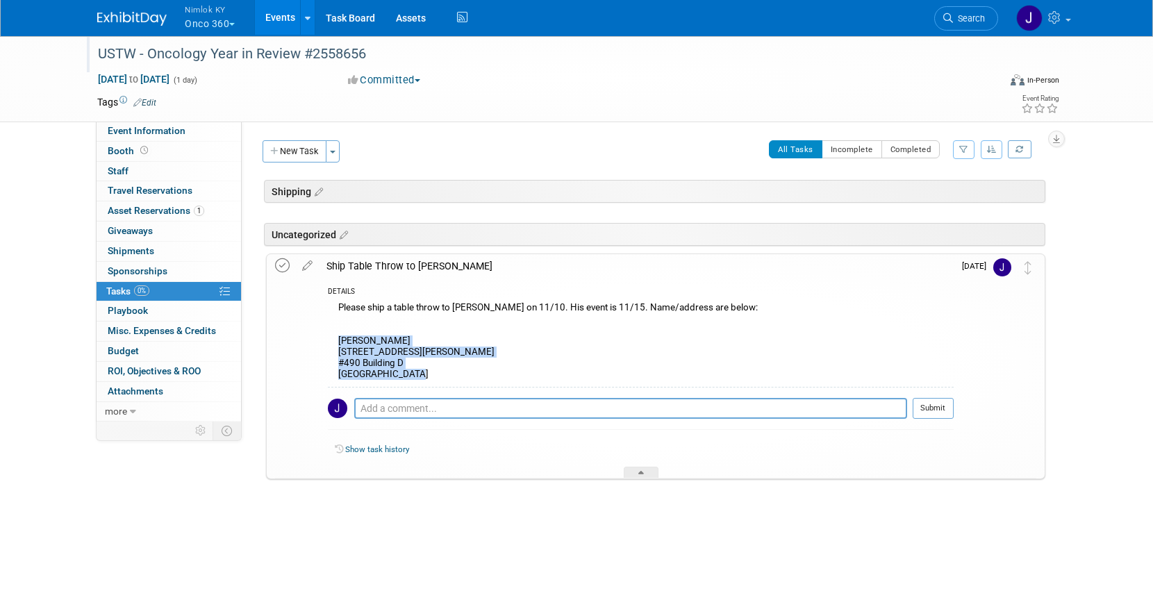
click at [281, 260] on icon at bounding box center [282, 265] width 15 height 15
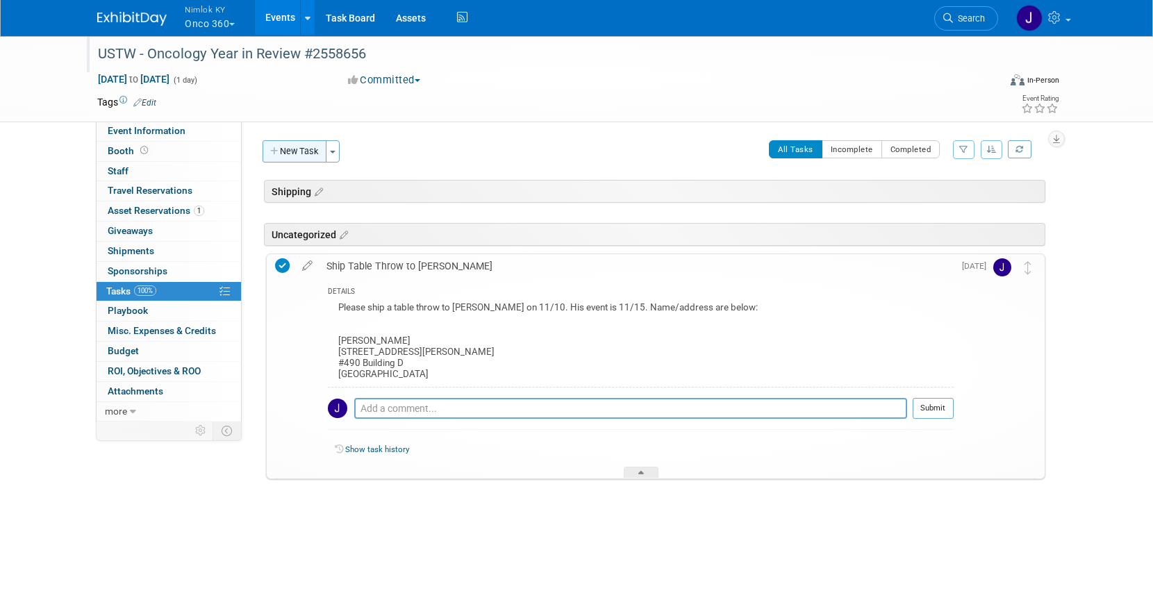
click at [317, 146] on button "New Task" at bounding box center [294, 151] width 64 height 22
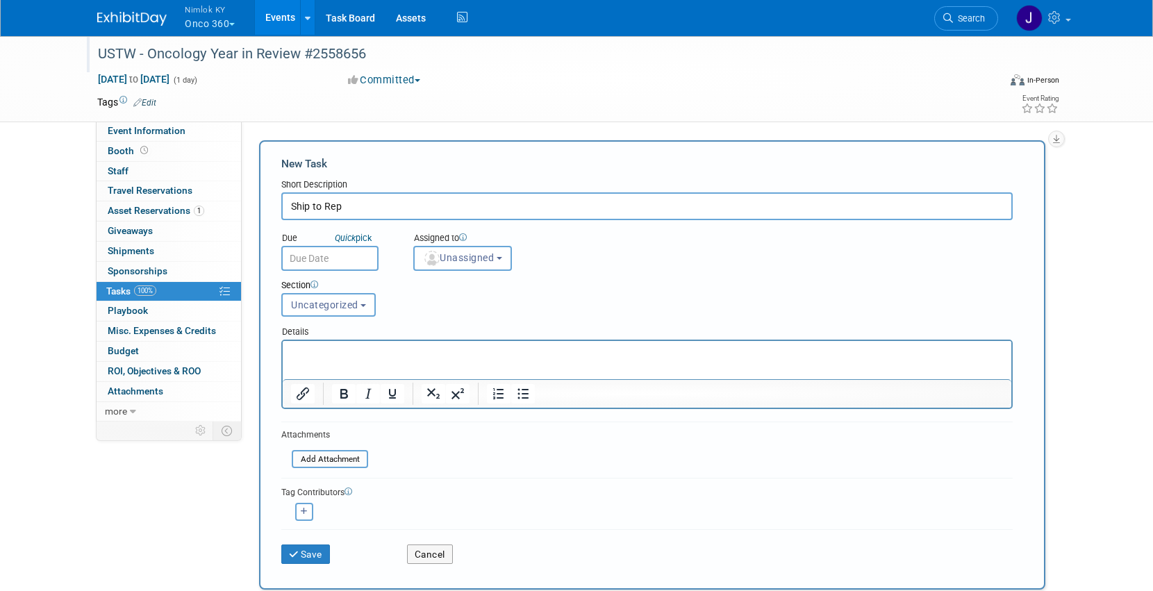
type input "Ship to Rep"
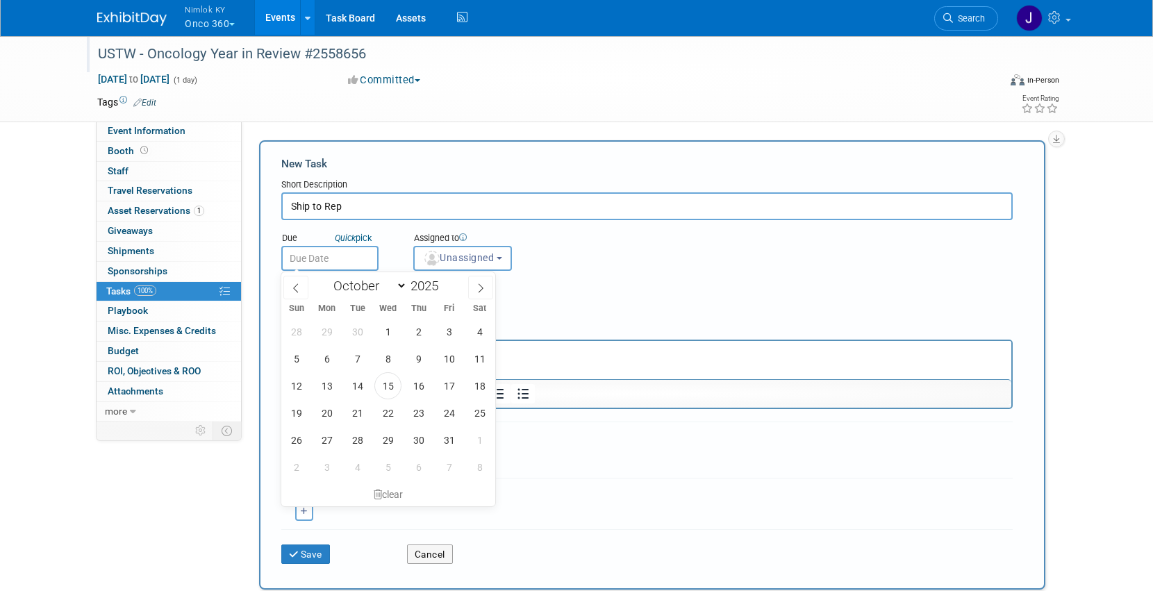
click at [332, 258] on input "text" at bounding box center [329, 258] width 97 height 25
click at [480, 283] on icon at bounding box center [481, 288] width 10 height 10
select select "10"
click at [321, 390] on span "10" at bounding box center [326, 385] width 27 height 27
type input "[DATE]"
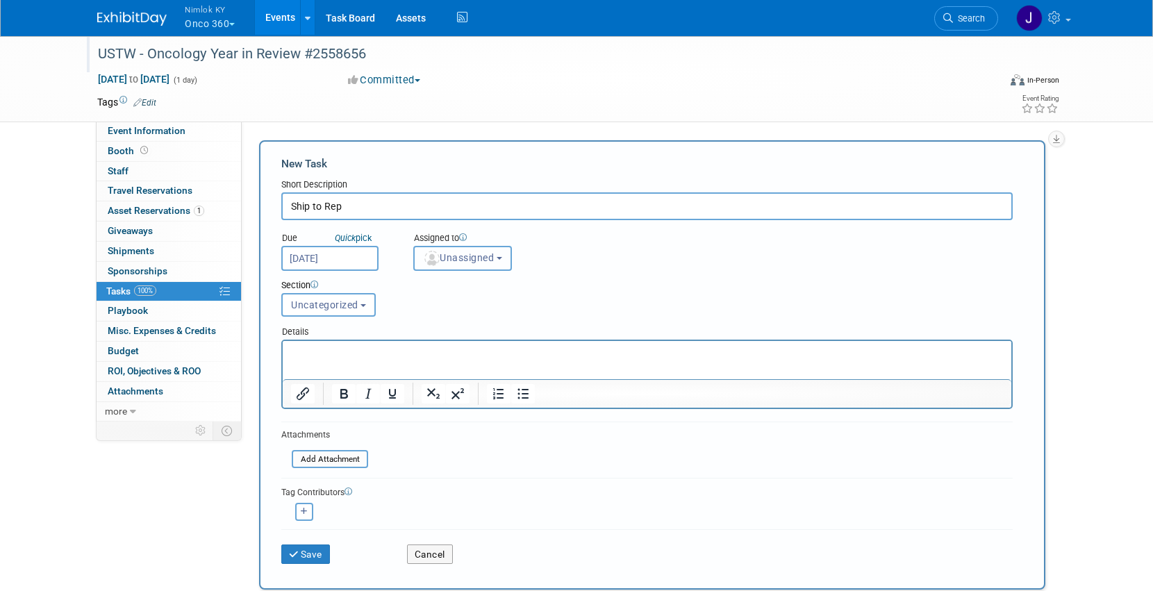
click at [465, 257] on span "Unassigned" at bounding box center [458, 257] width 71 height 11
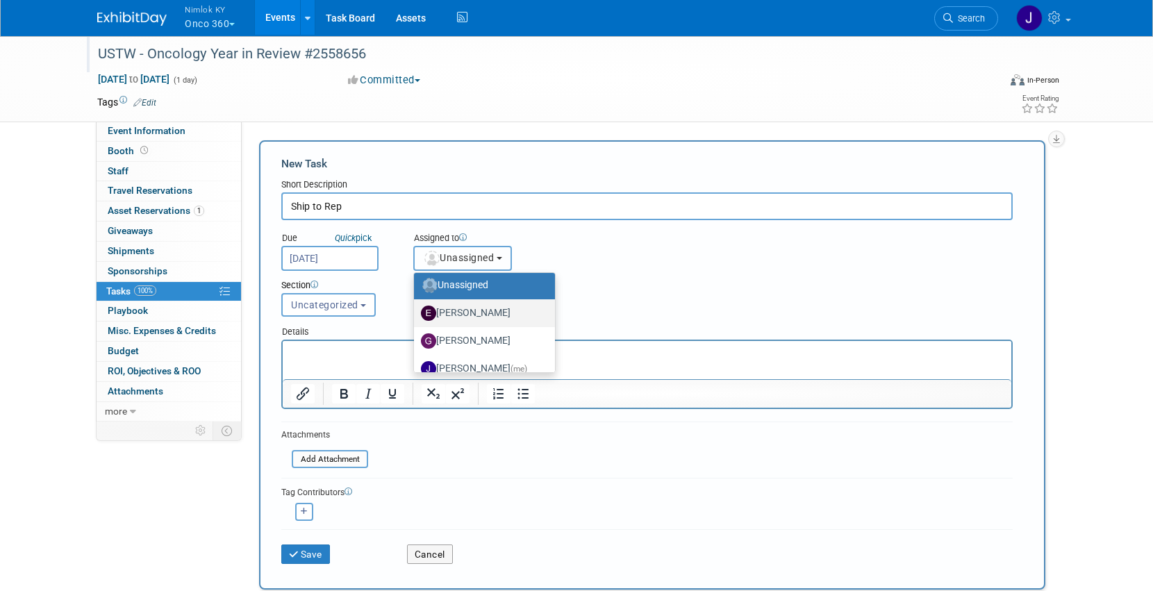
scroll to position [17, 0]
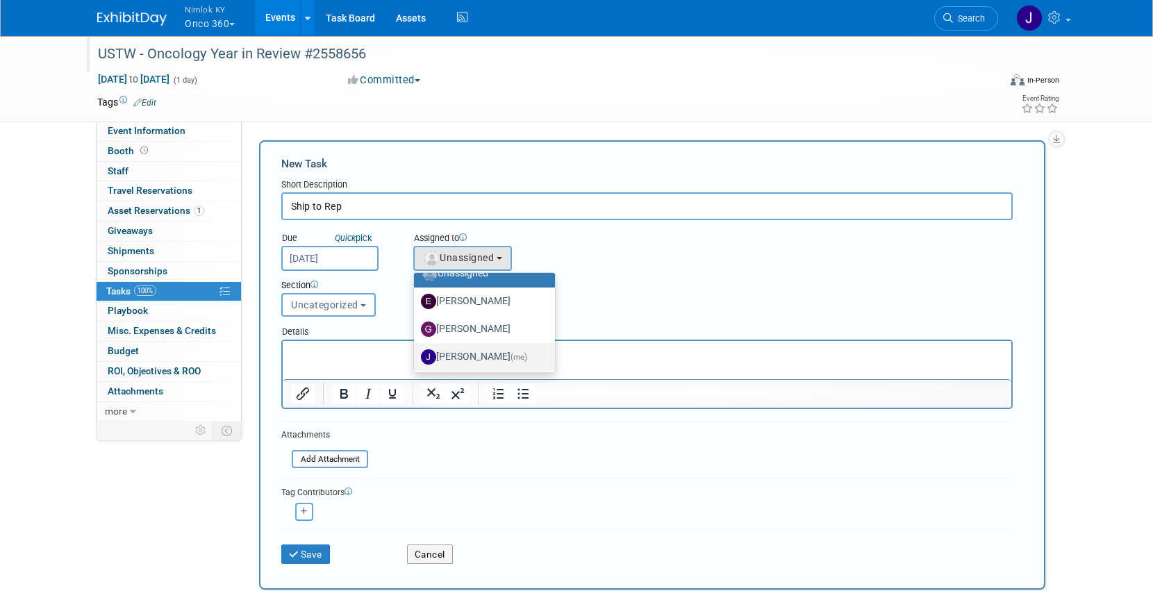
drag, startPoint x: 470, startPoint y: 349, endPoint x: 111, endPoint y: 1, distance: 499.8
click at [470, 349] on label "[PERSON_NAME] (me)" at bounding box center [481, 357] width 120 height 22
click at [416, 351] on input "[PERSON_NAME] (me)" at bounding box center [411, 355] width 9 height 9
select select "6959d863-ee32-42c4-bffe-2330cab25484"
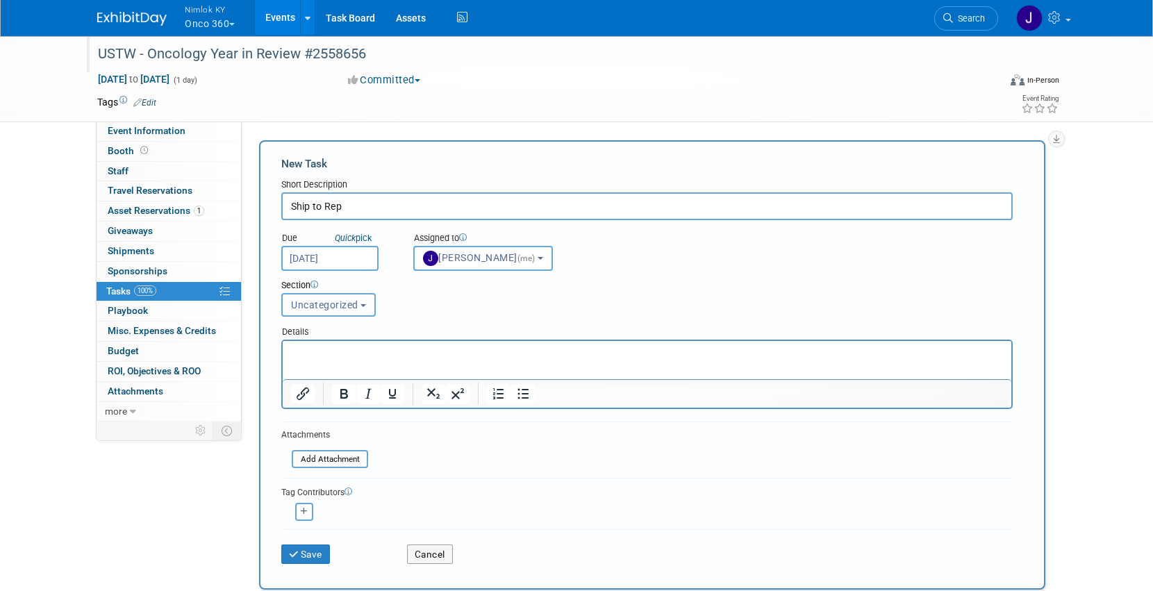
click at [343, 310] on span "Uncategorized" at bounding box center [324, 304] width 67 height 11
click at [338, 363] on label "Shipping" at bounding box center [327, 358] width 76 height 18
click at [284, 362] on input "Shipping" at bounding box center [279, 357] width 9 height 9
select select "11273992"
click at [371, 358] on p "Rich Text Area. Press ALT-0 for help." at bounding box center [647, 353] width 712 height 14
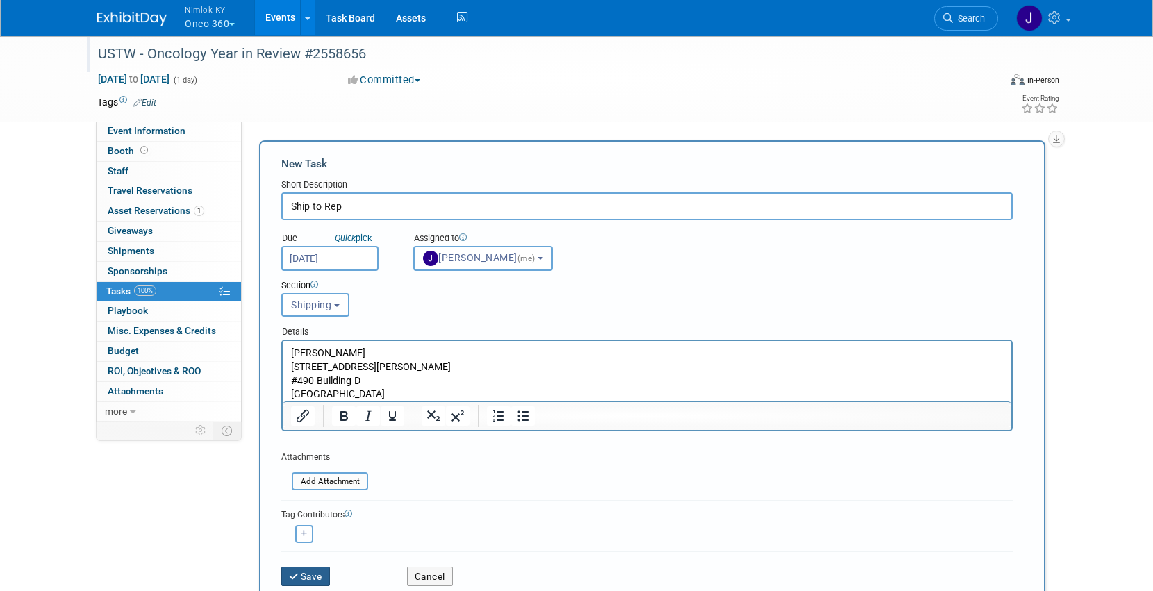
click at [293, 572] on icon "submit" at bounding box center [295, 577] width 12 height 10
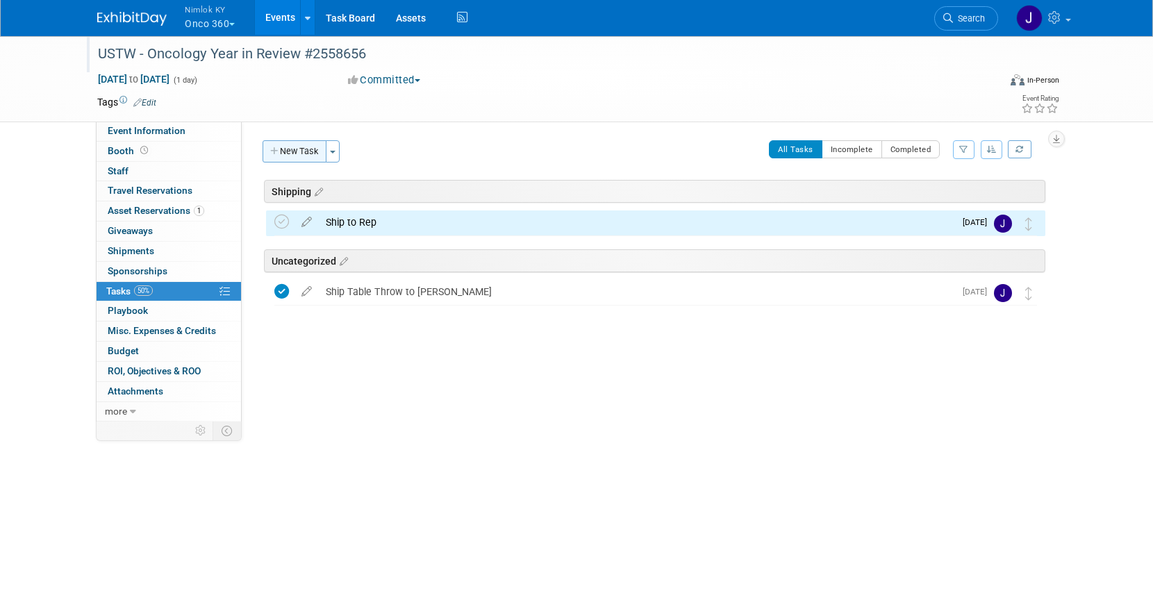
click at [317, 157] on button "New Task" at bounding box center [294, 151] width 64 height 22
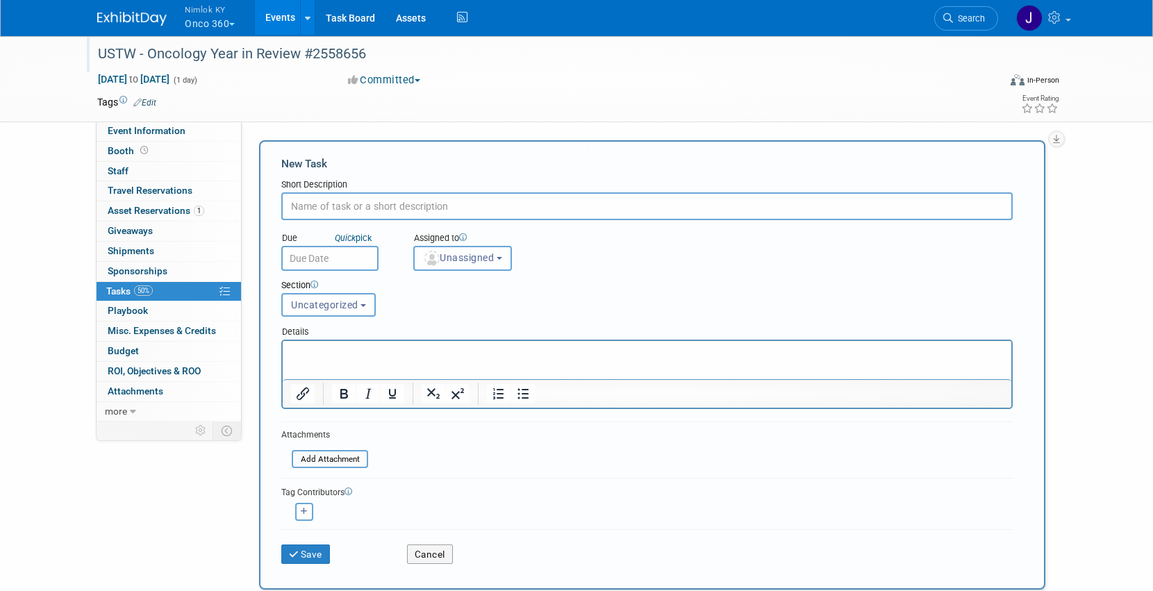
scroll to position [0, 0]
type input "RTN from Rep"
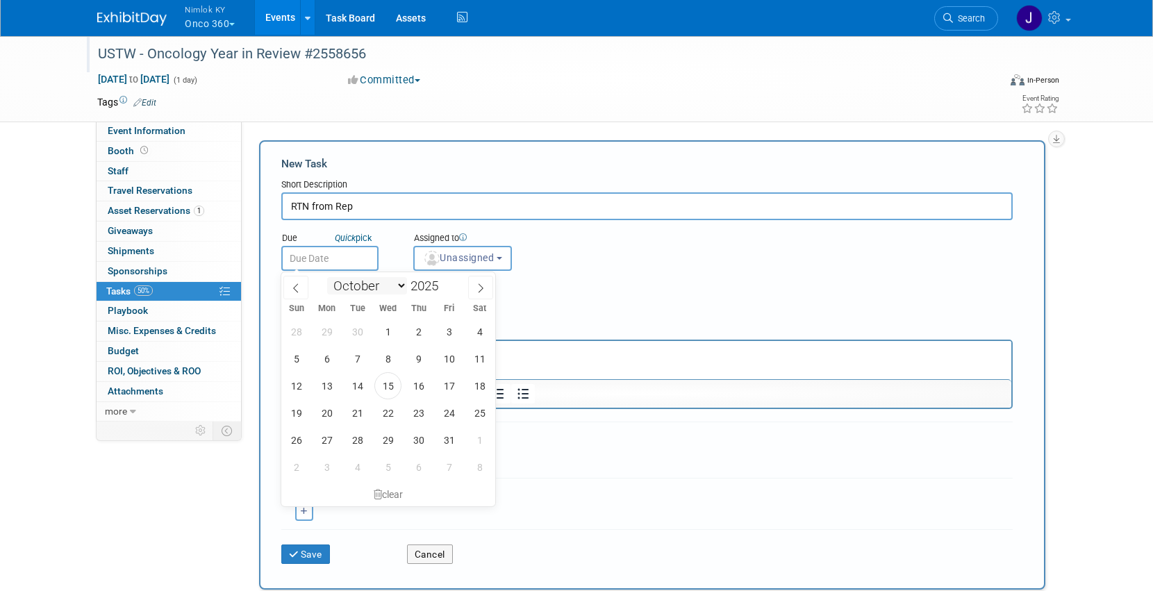
click at [355, 265] on input "text" at bounding box center [329, 258] width 97 height 25
click at [485, 280] on span at bounding box center [480, 288] width 25 height 24
select select "10"
click at [452, 435] on span "28" at bounding box center [448, 439] width 27 height 27
type input "[DATE]"
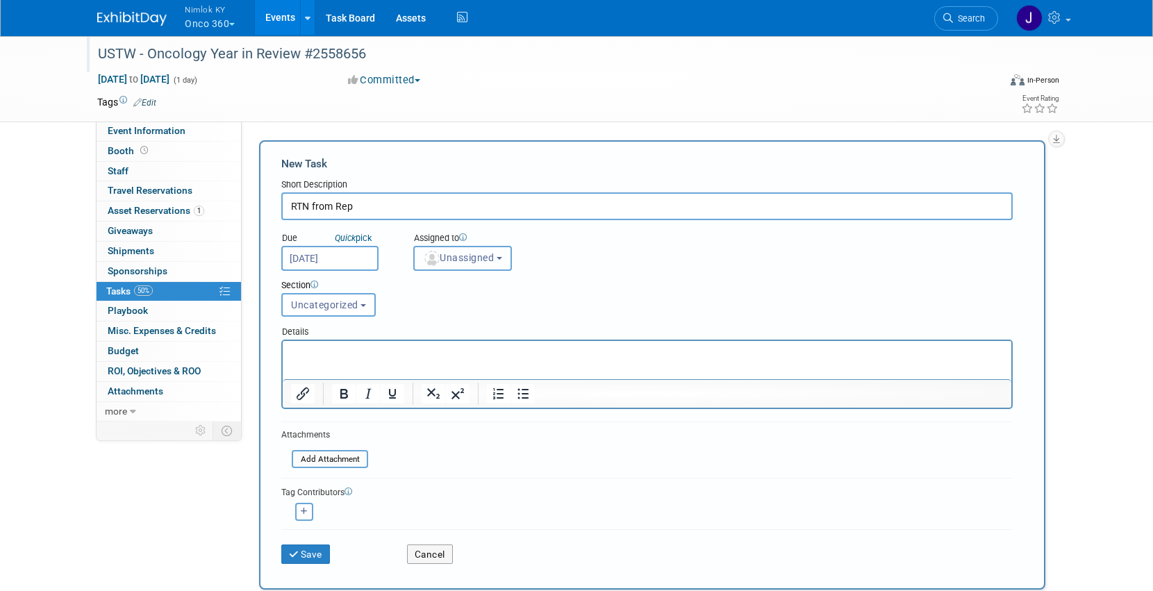
click at [480, 246] on button "Unassigned" at bounding box center [462, 258] width 99 height 25
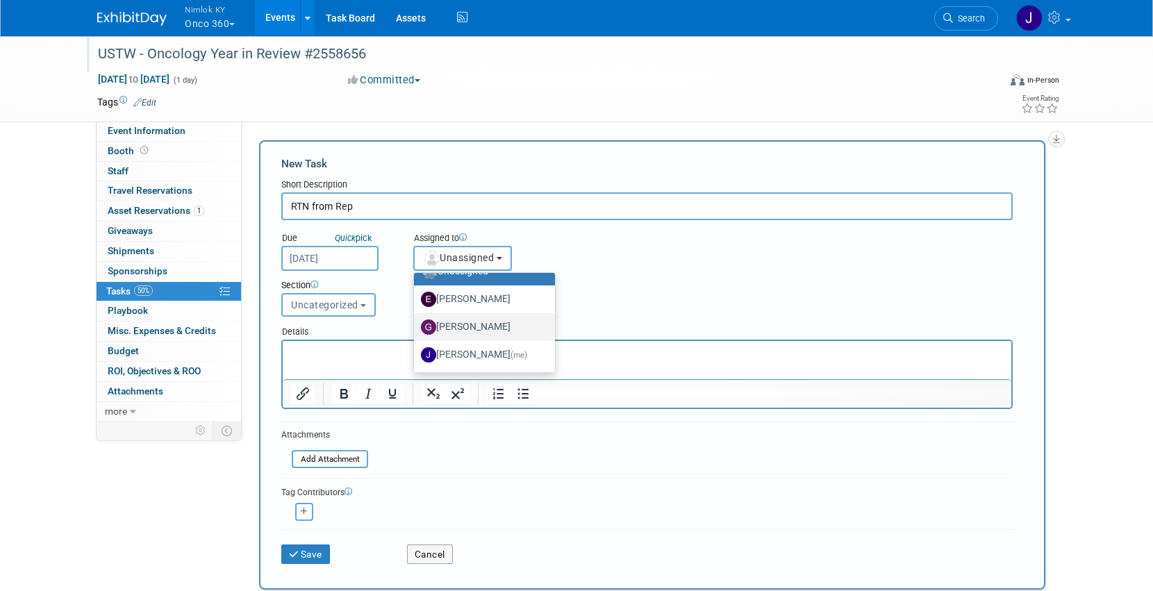
scroll to position [38, 0]
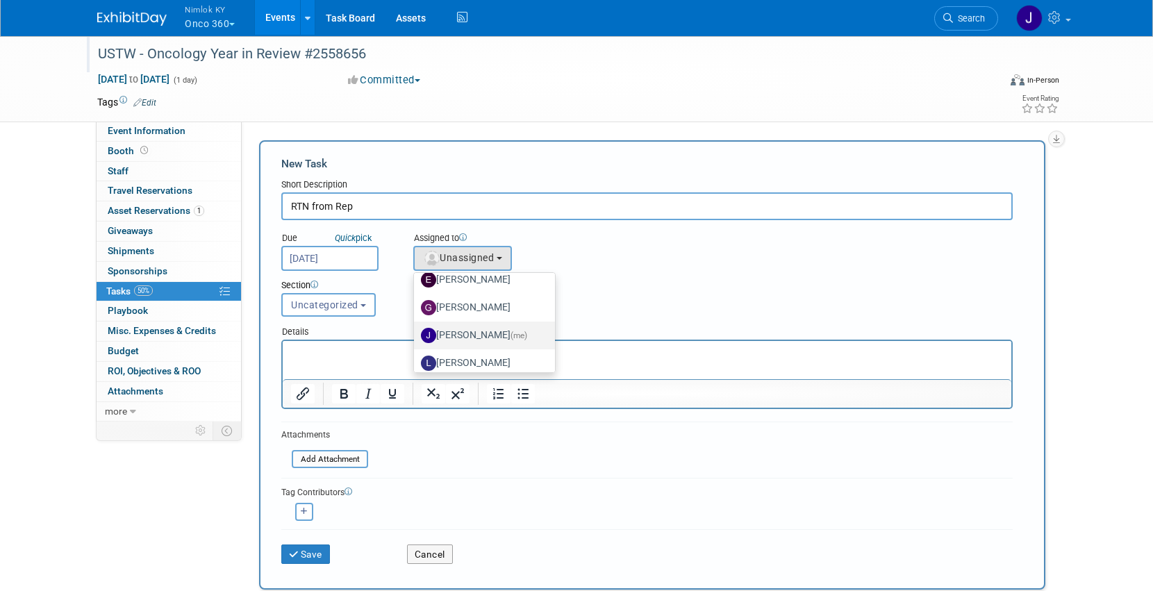
click at [510, 330] on span "(me)" at bounding box center [518, 335] width 17 height 10
click at [416, 330] on input "[PERSON_NAME] (me)" at bounding box center [411, 333] width 9 height 9
select select "6959d863-ee32-42c4-bffe-2330cab25484"
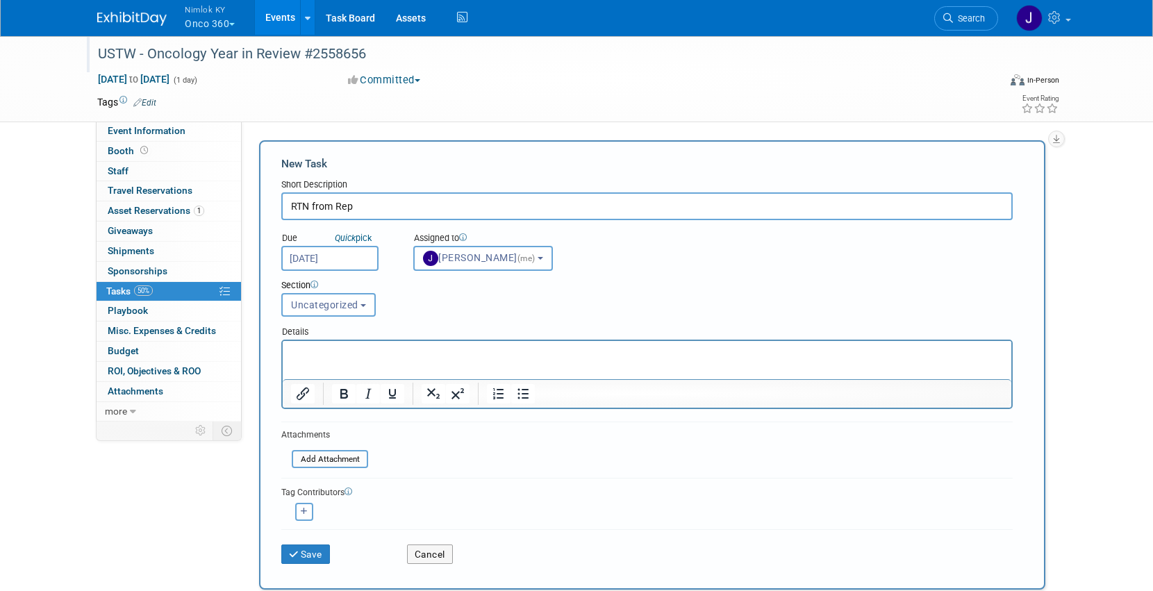
click at [302, 567] on div "Save Cancel" at bounding box center [646, 551] width 731 height 44
click at [305, 553] on button "Save" at bounding box center [305, 553] width 49 height 19
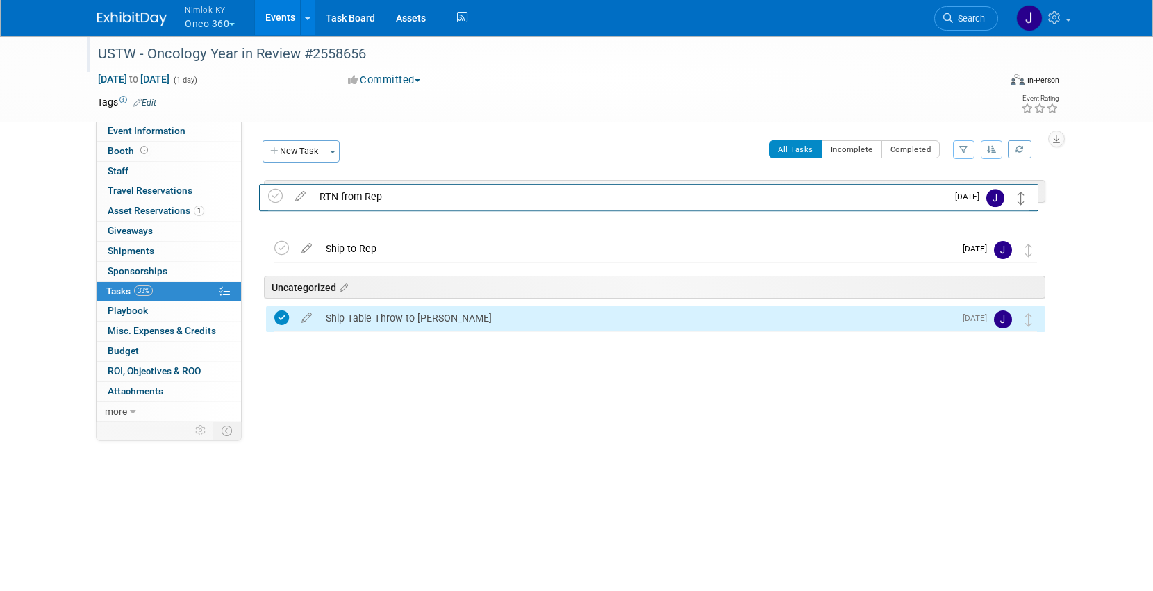
drag, startPoint x: 1030, startPoint y: 294, endPoint x: 1023, endPoint y: 198, distance: 96.1
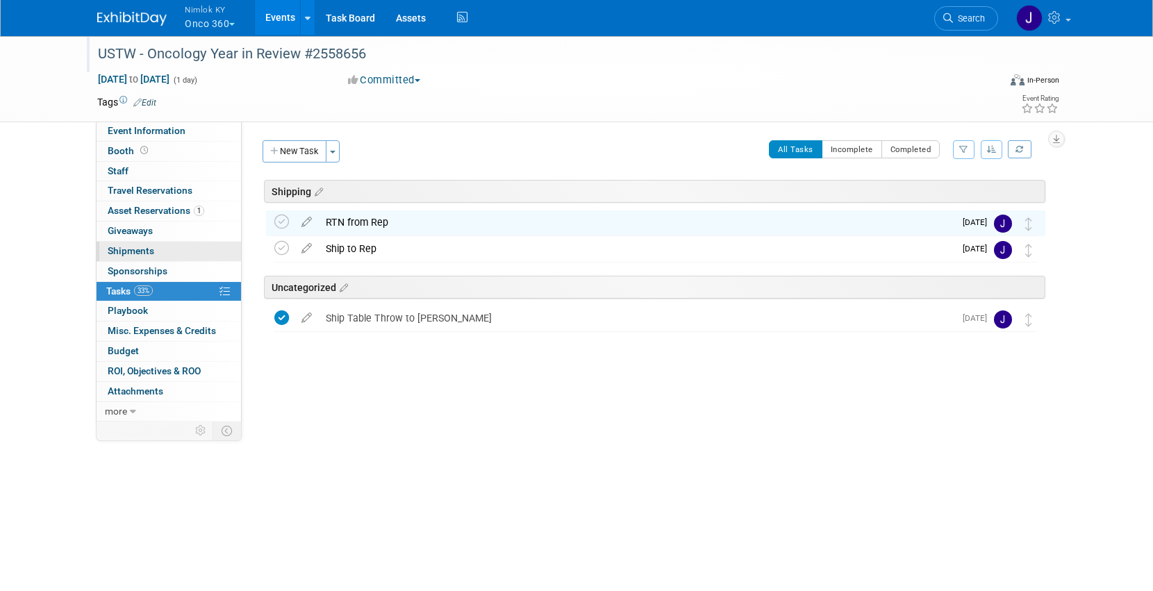
click at [167, 250] on link "0 Shipments 0" at bounding box center [169, 251] width 144 height 19
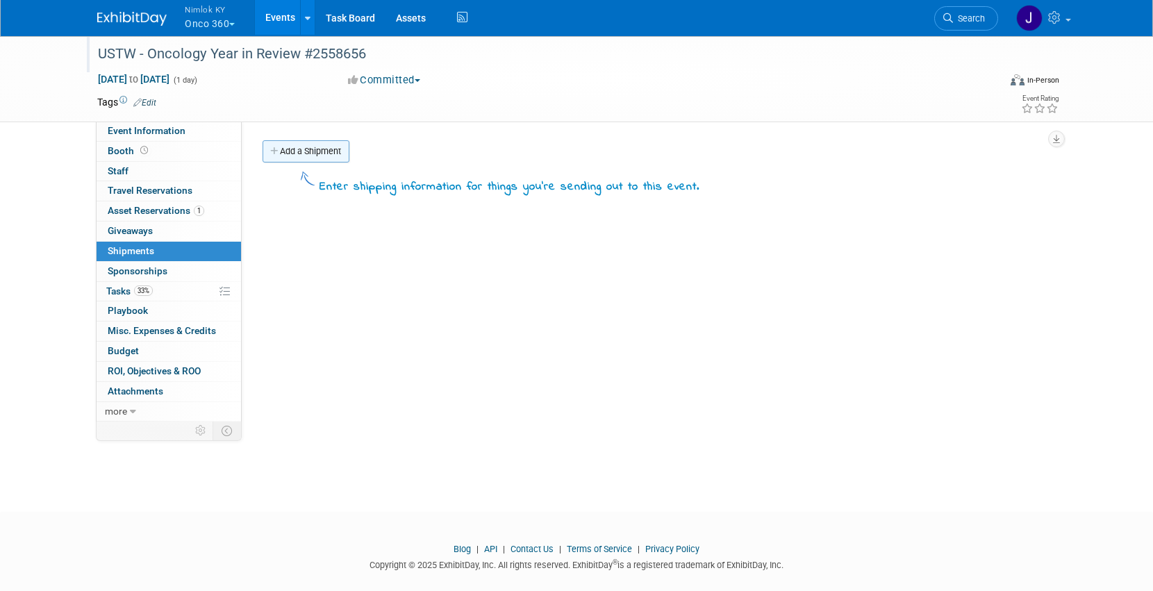
click at [299, 153] on link "Add a Shipment" at bounding box center [305, 151] width 87 height 22
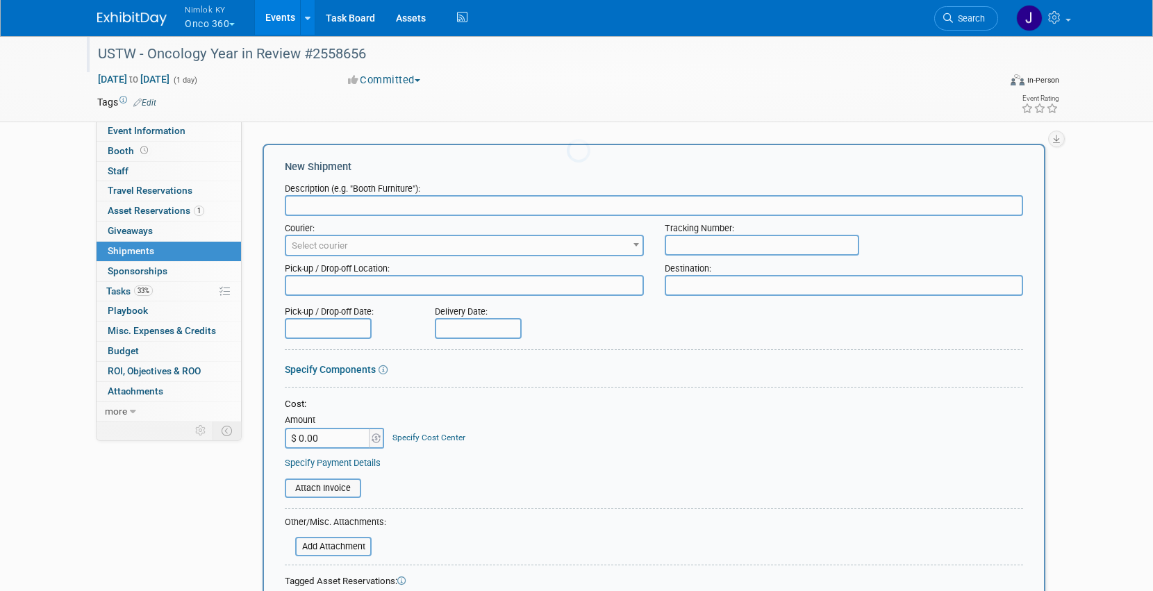
scroll to position [0, 0]
type input "Nimlok WH to Rep"
click at [322, 251] on span "Select courier" at bounding box center [464, 245] width 356 height 19
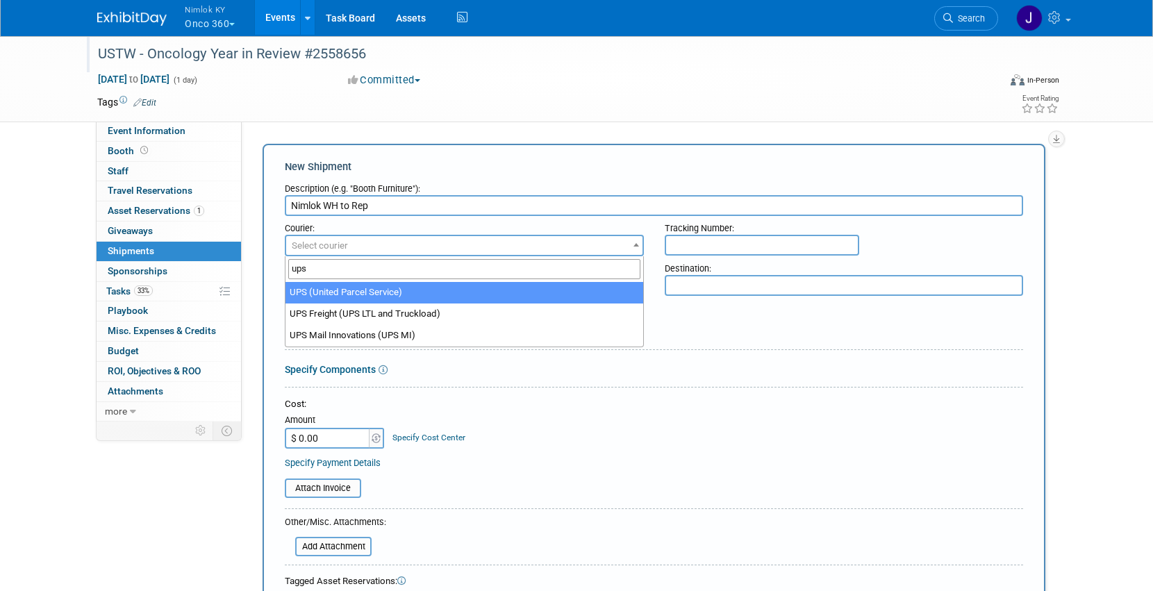
type input "ups"
select select "508"
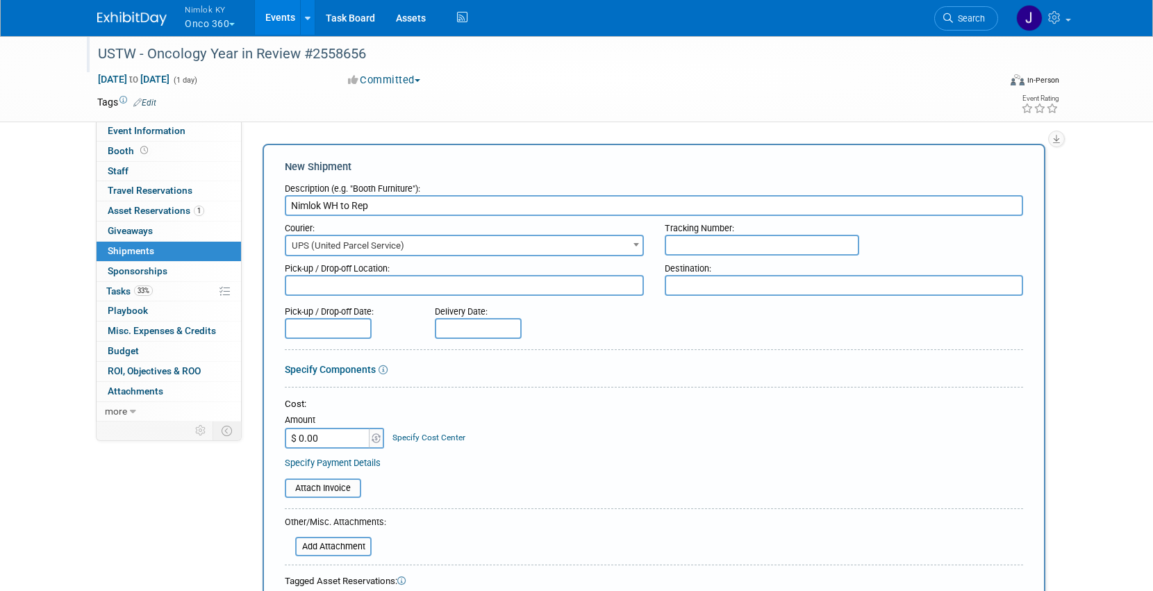
click at [342, 290] on textarea at bounding box center [464, 285] width 359 height 21
type textarea "Nimlok WH"
click at [709, 287] on textarea at bounding box center [843, 285] width 359 height 21
paste textarea "[PERSON_NAME] [STREET_ADDRESS][PERSON_NAME]"
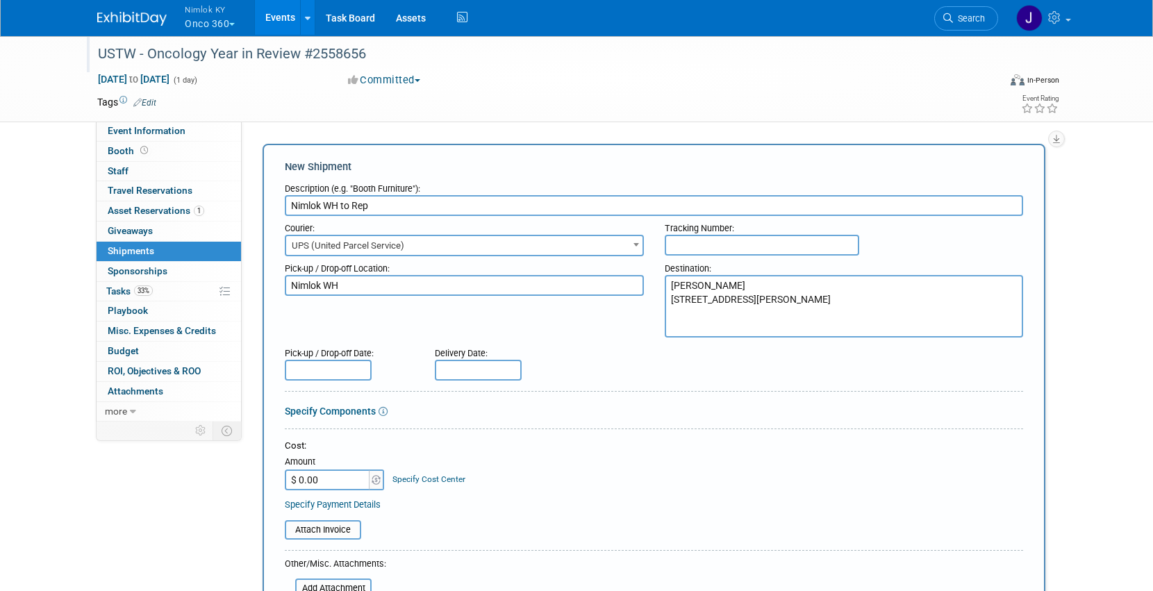
click at [732, 322] on textarea "[PERSON_NAME] [STREET_ADDRESS][PERSON_NAME]" at bounding box center [843, 306] width 359 height 62
drag, startPoint x: 732, startPoint y: 326, endPoint x: 630, endPoint y: 261, distance: 121.1
click at [630, 264] on div "Pick-up / Drop-off Location: Nimlok WH Destination: [PERSON_NAME] [STREET_ADDRE…" at bounding box center [653, 296] width 759 height 81
paste textarea "Onco360 ATTN:"
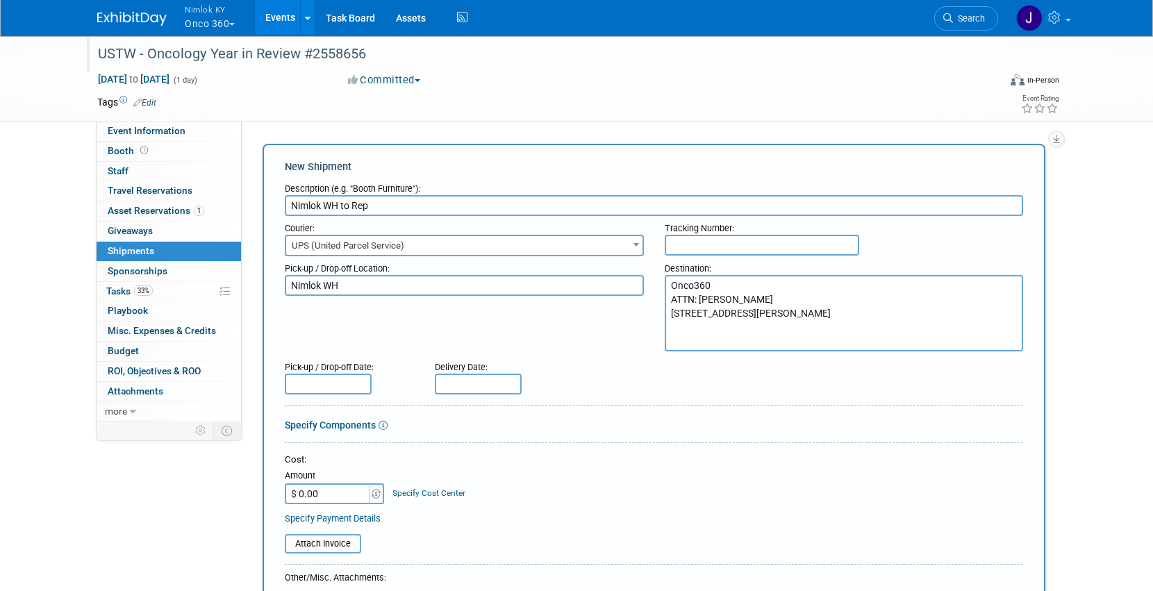
type textarea "Onco360 ATTN: [PERSON_NAME] [STREET_ADDRESS][PERSON_NAME]"
click at [346, 385] on input "text" at bounding box center [328, 384] width 87 height 21
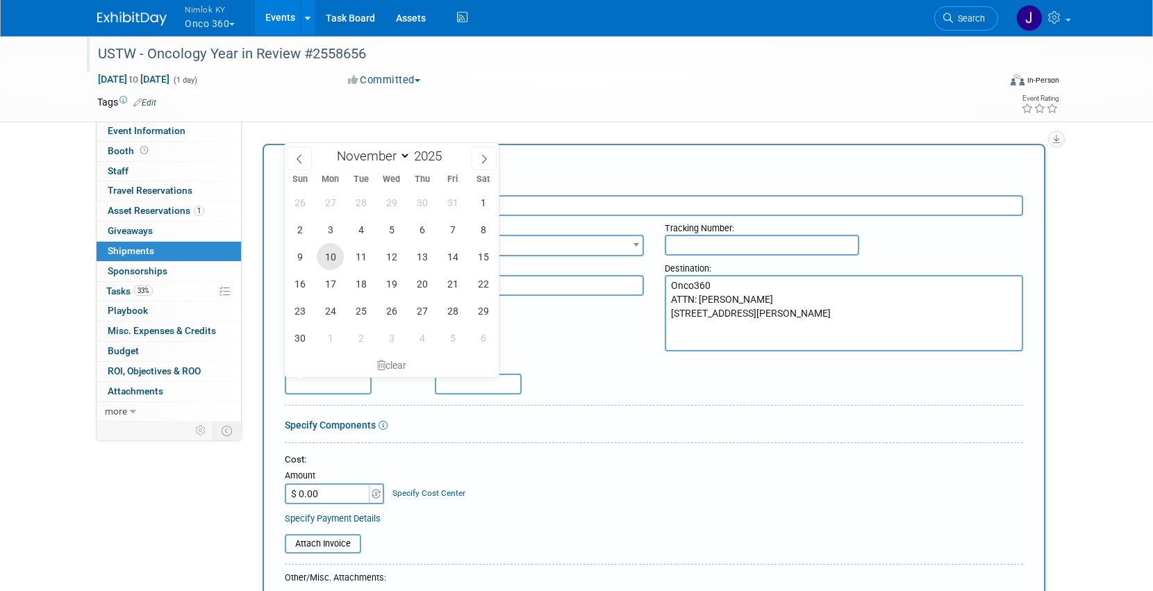
click at [333, 259] on span "10" at bounding box center [330, 256] width 27 height 27
type input "[DATE]"
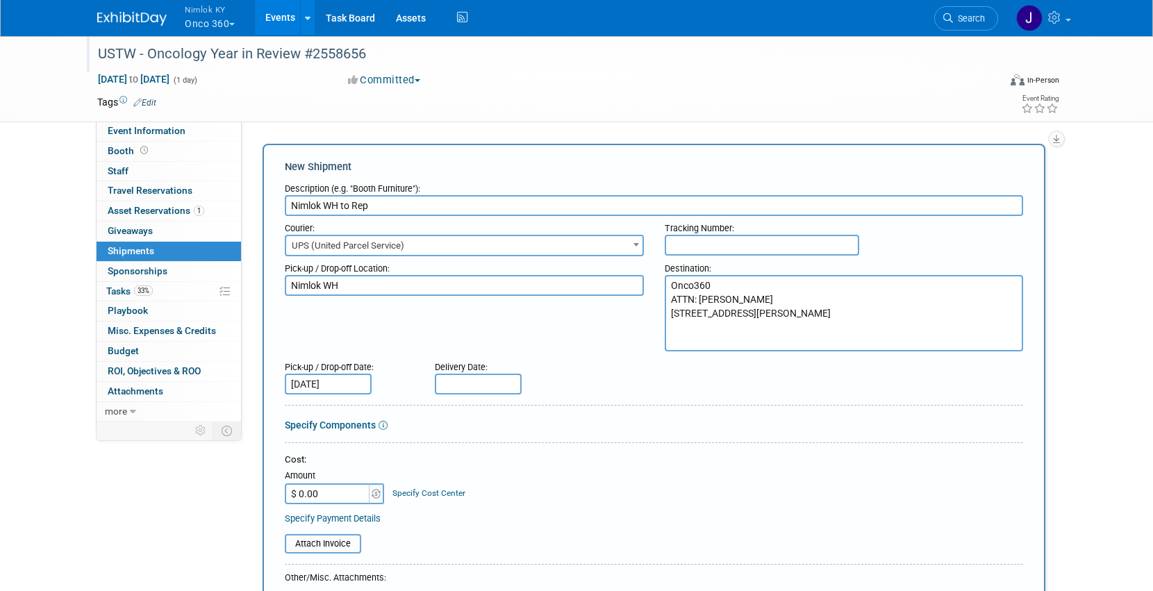
click at [459, 379] on input "text" at bounding box center [478, 384] width 87 height 21
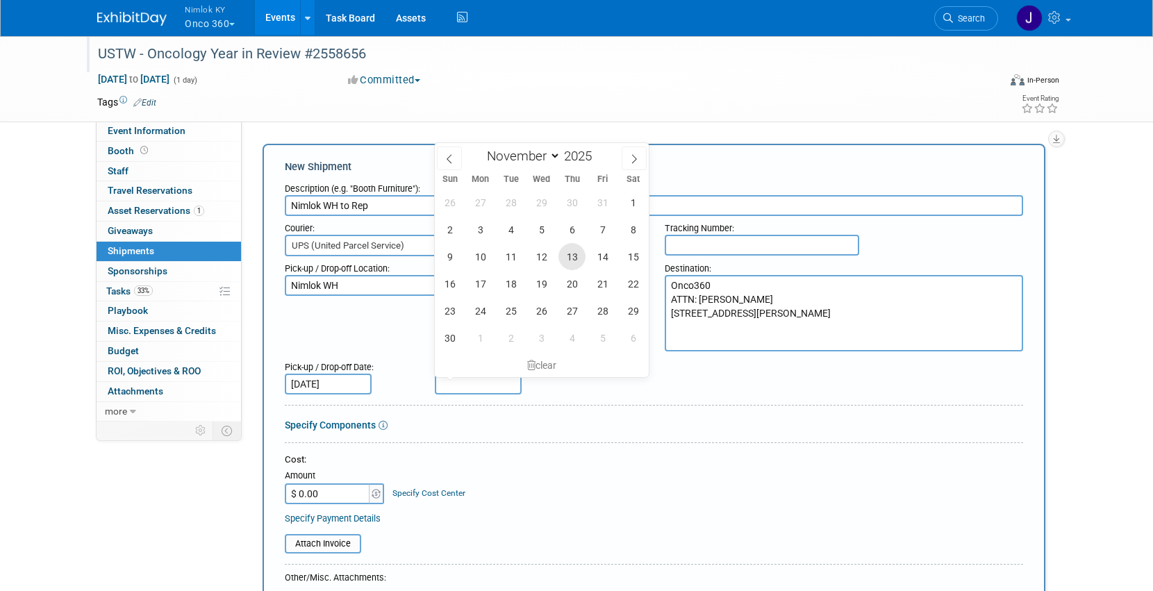
click at [571, 249] on span "13" at bounding box center [571, 256] width 27 height 27
type input "[DATE]"
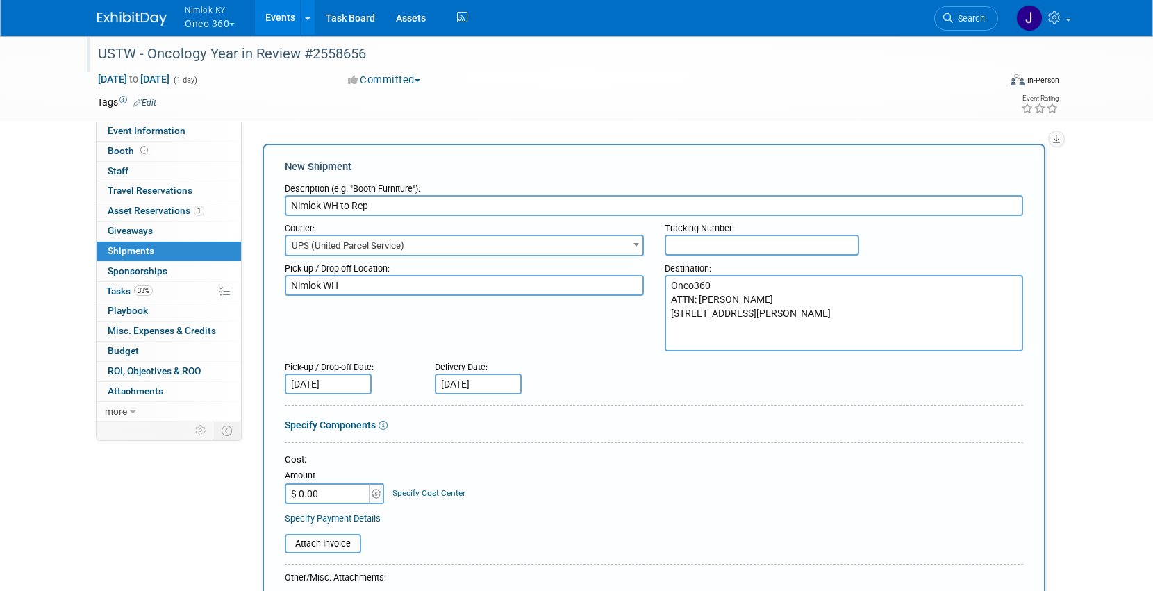
click at [467, 454] on div "Cost:" at bounding box center [654, 459] width 738 height 13
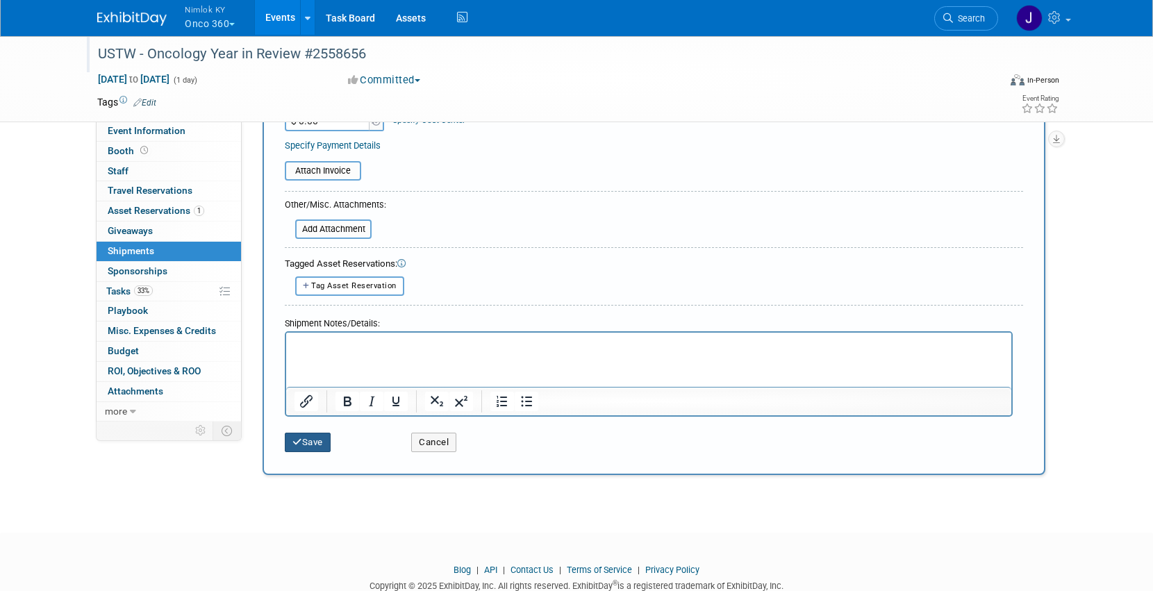
click at [324, 438] on button "Save" at bounding box center [308, 442] width 46 height 19
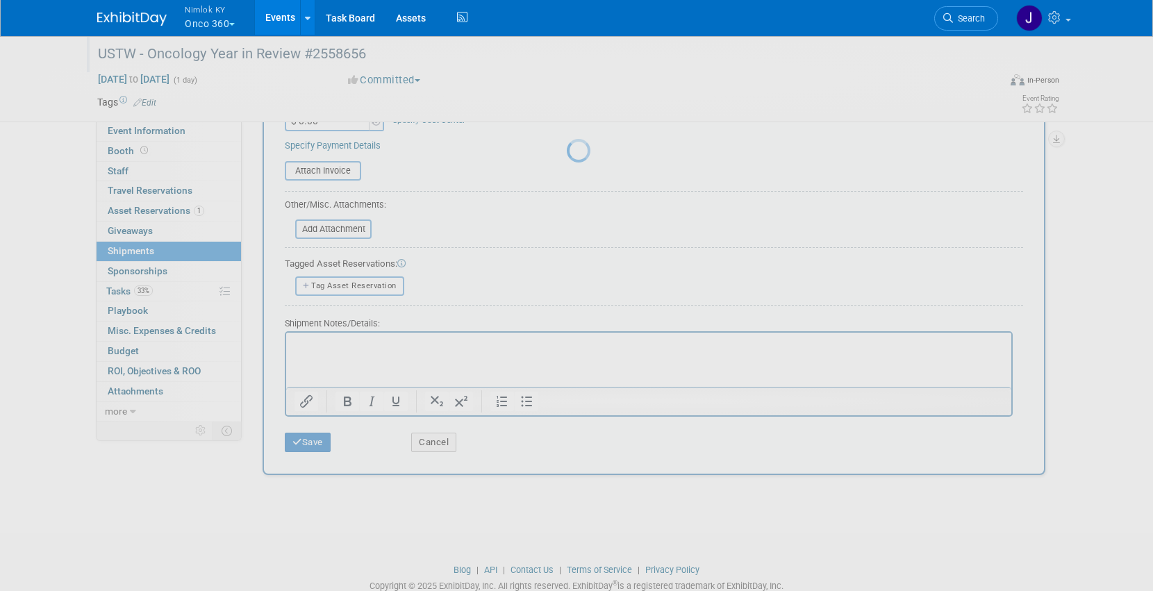
scroll to position [18, 0]
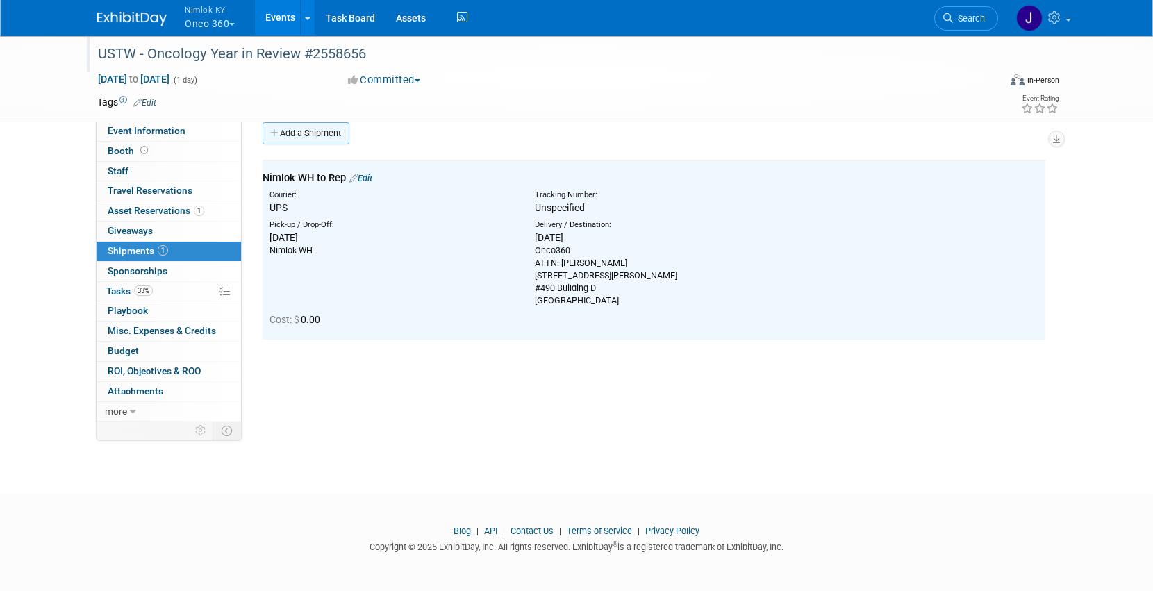
click at [326, 140] on link "Add a Shipment" at bounding box center [305, 133] width 87 height 22
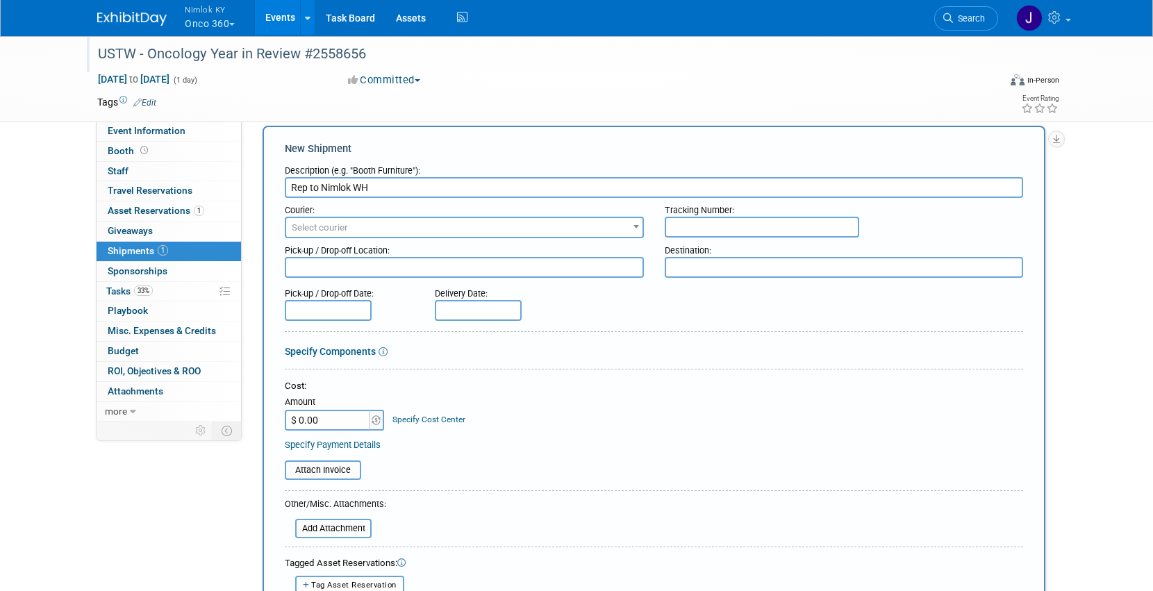
scroll to position [15, 0]
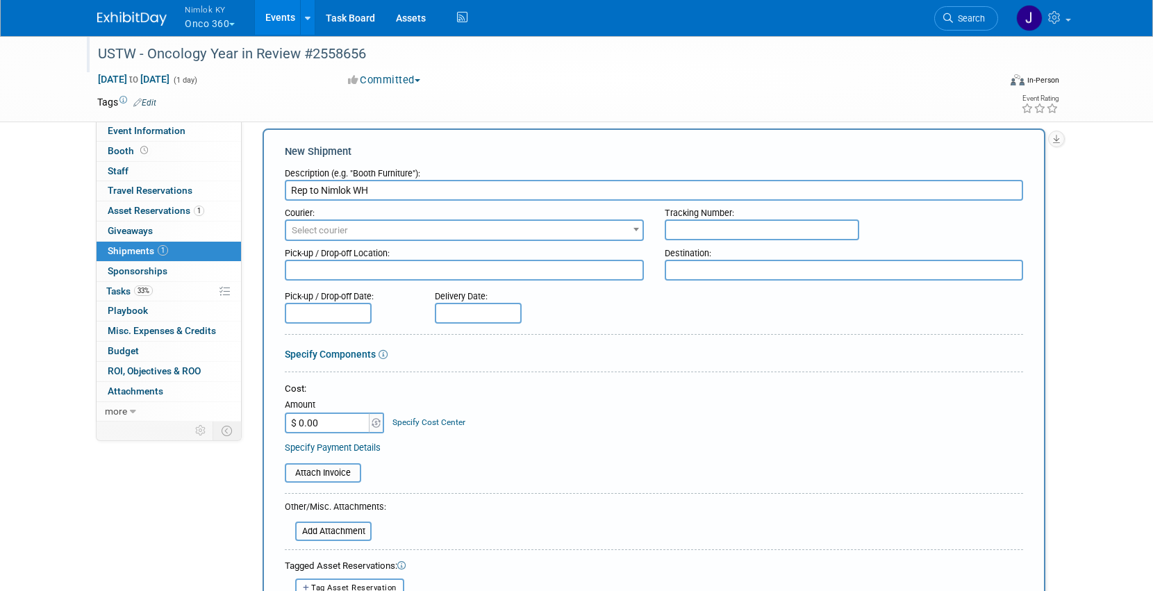
type input "Rep to Nimlok WH"
click at [344, 231] on span "Select courier" at bounding box center [320, 230] width 56 height 10
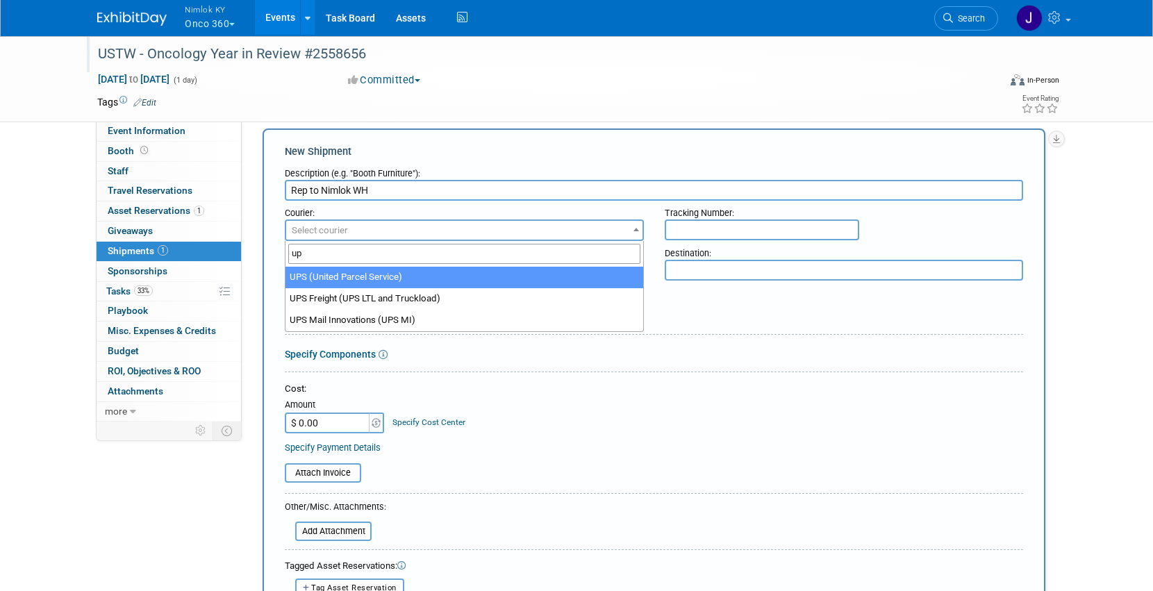
type input "u"
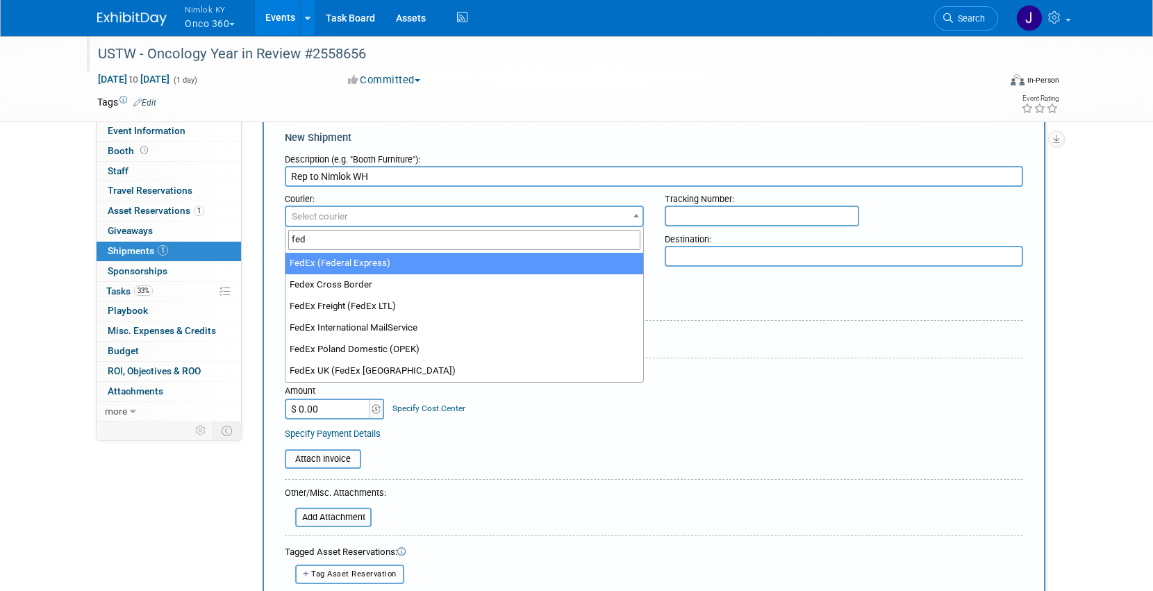
scroll to position [46, 0]
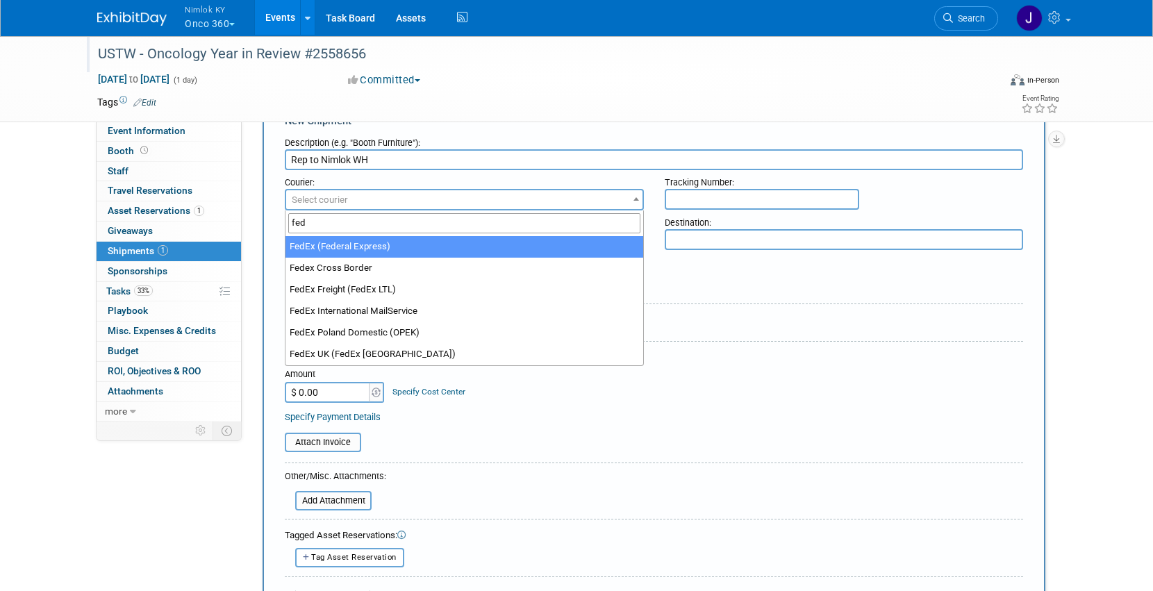
type input "fed"
select select "206"
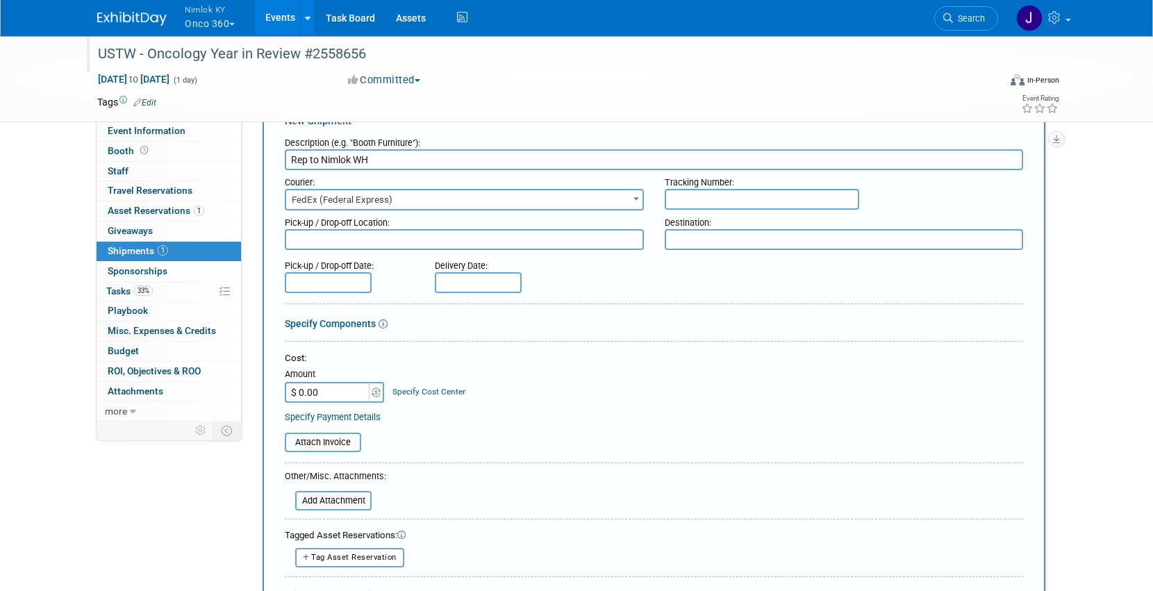
click at [386, 240] on textarea at bounding box center [464, 239] width 359 height 21
paste textarea "Onco360 ATTN: [PERSON_NAME] [STREET_ADDRESS][PERSON_NAME]"
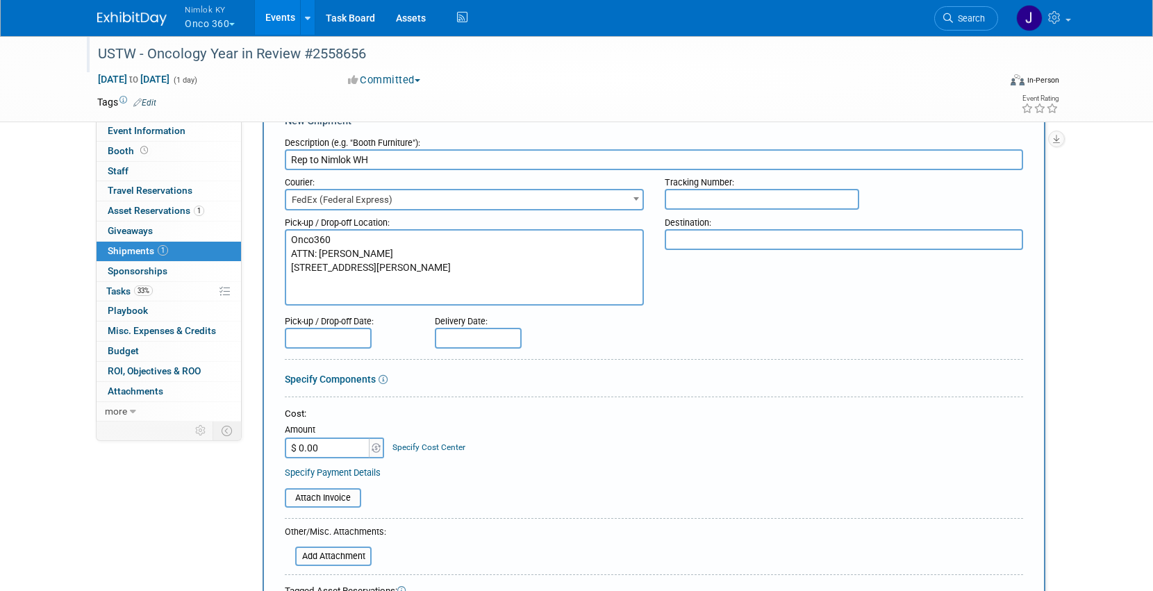
type textarea "Onco360 ATTN: [PERSON_NAME] [STREET_ADDRESS][PERSON_NAME]"
click at [781, 239] on textarea at bounding box center [843, 239] width 359 height 21
type textarea "Nimlok Warehouse"
click at [356, 338] on input "text" at bounding box center [328, 338] width 87 height 21
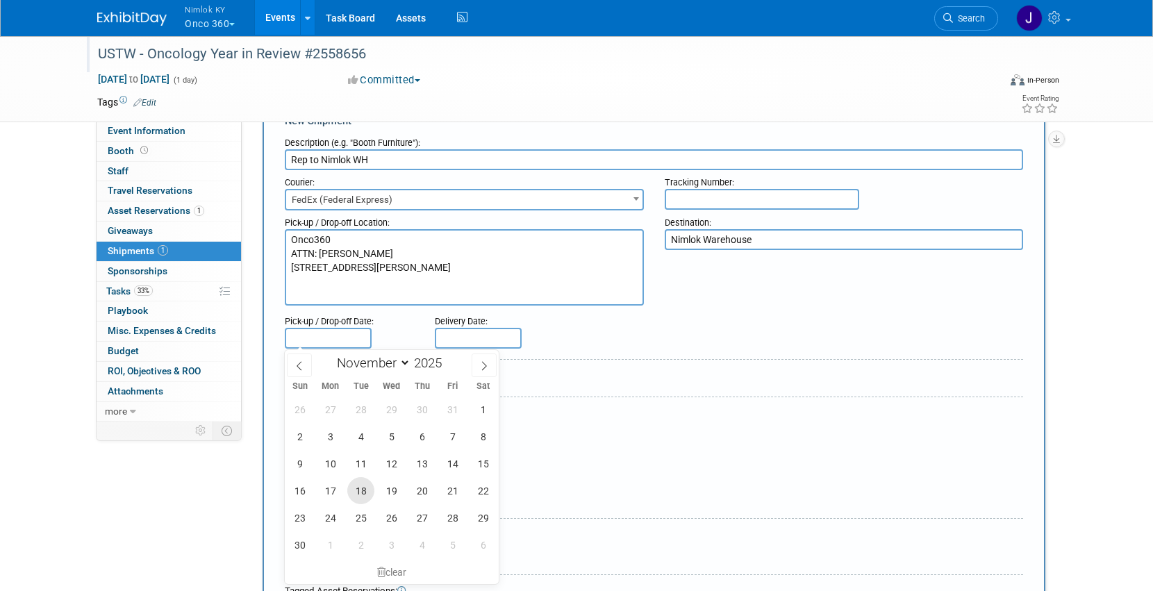
click at [366, 488] on span "18" at bounding box center [360, 490] width 27 height 27
type input "[DATE]"
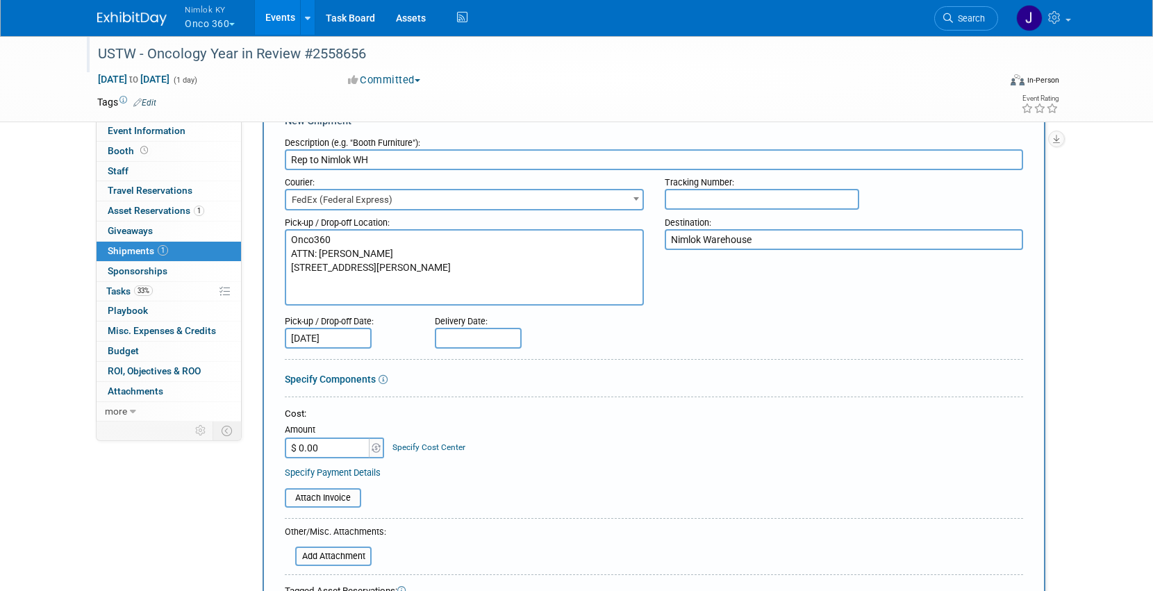
click at [476, 337] on input "text" at bounding box center [478, 338] width 87 height 21
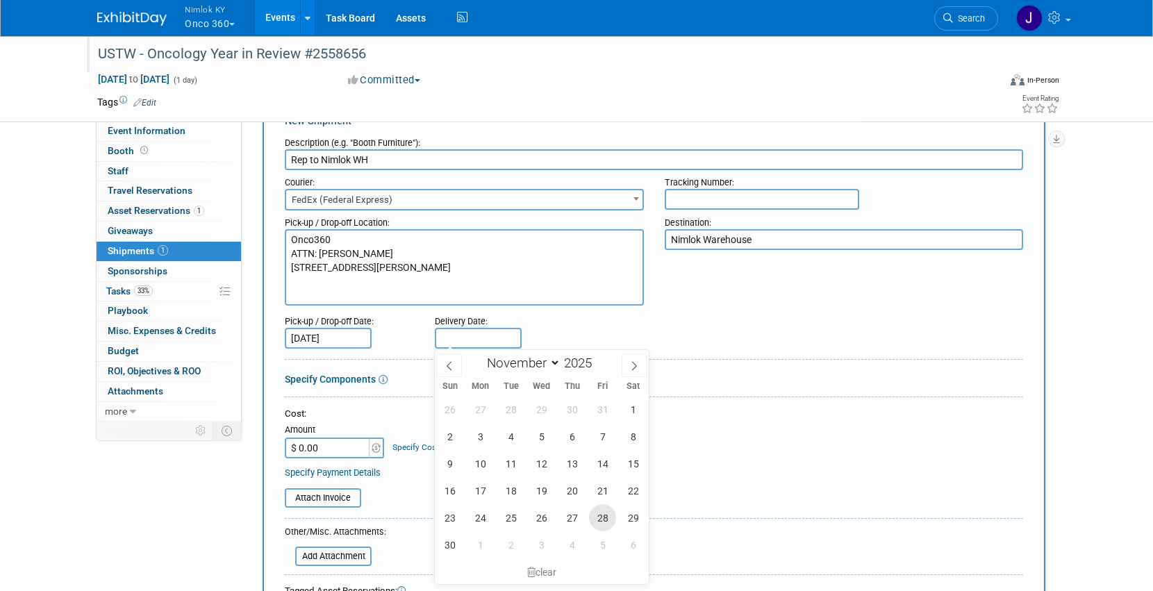
click at [597, 513] on span "28" at bounding box center [602, 517] width 27 height 27
type input "[DATE]"
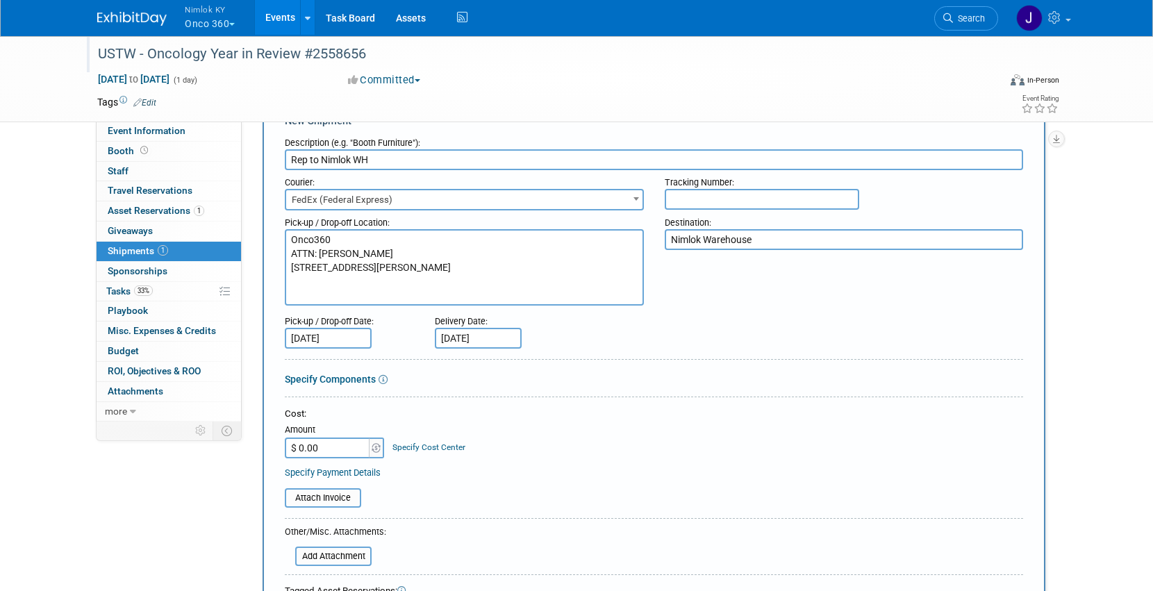
click at [526, 451] on div "Cost: Amount $ 0.00 Specify Cost Center Cost Center -- Not Specified --" at bounding box center [654, 433] width 738 height 51
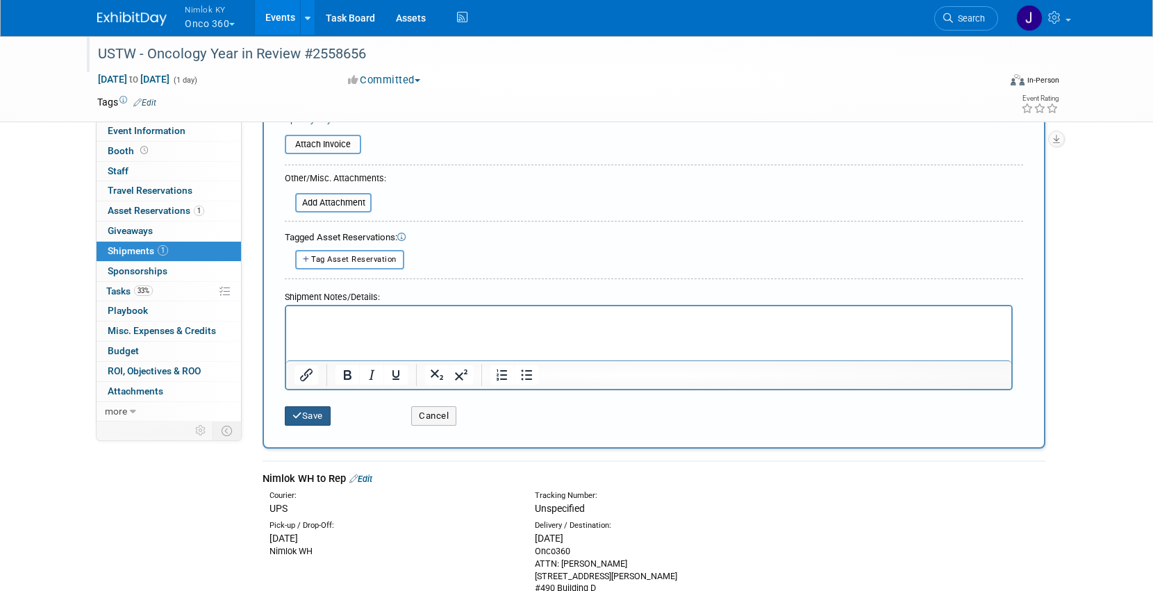
click at [316, 417] on button "Save" at bounding box center [308, 415] width 46 height 19
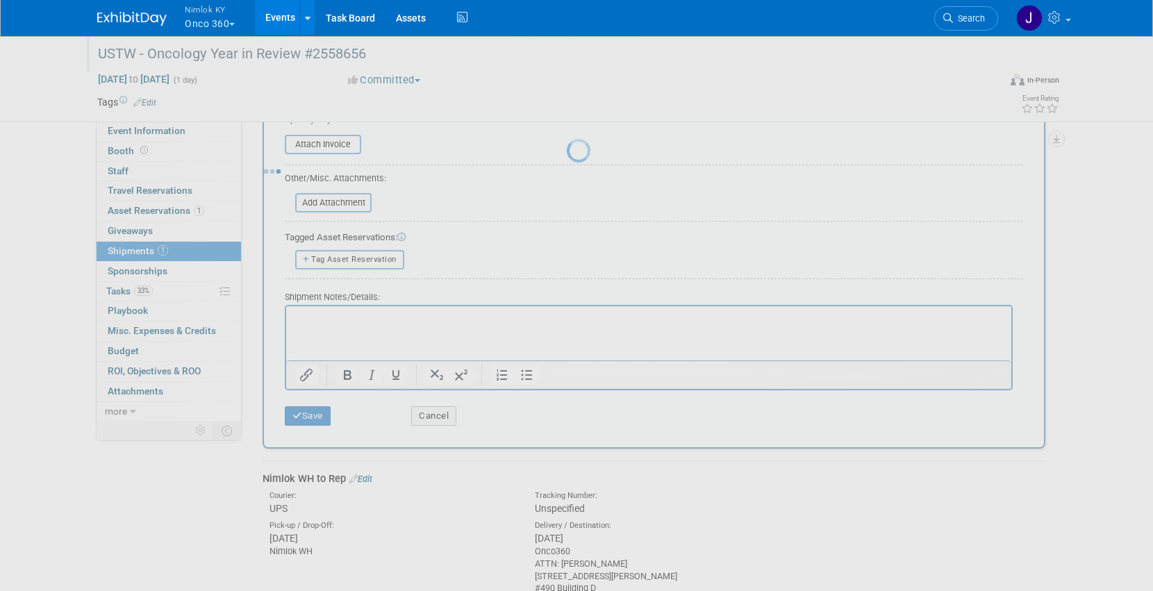
scroll to position [98, 0]
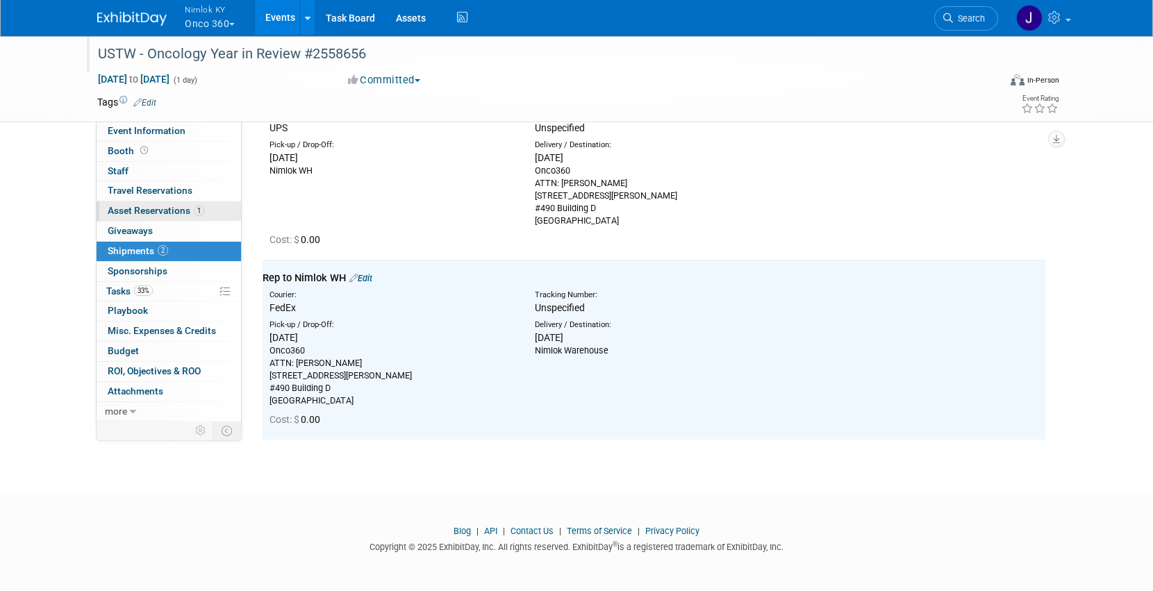
click at [163, 205] on span "Asset Reservations 1" at bounding box center [156, 210] width 97 height 11
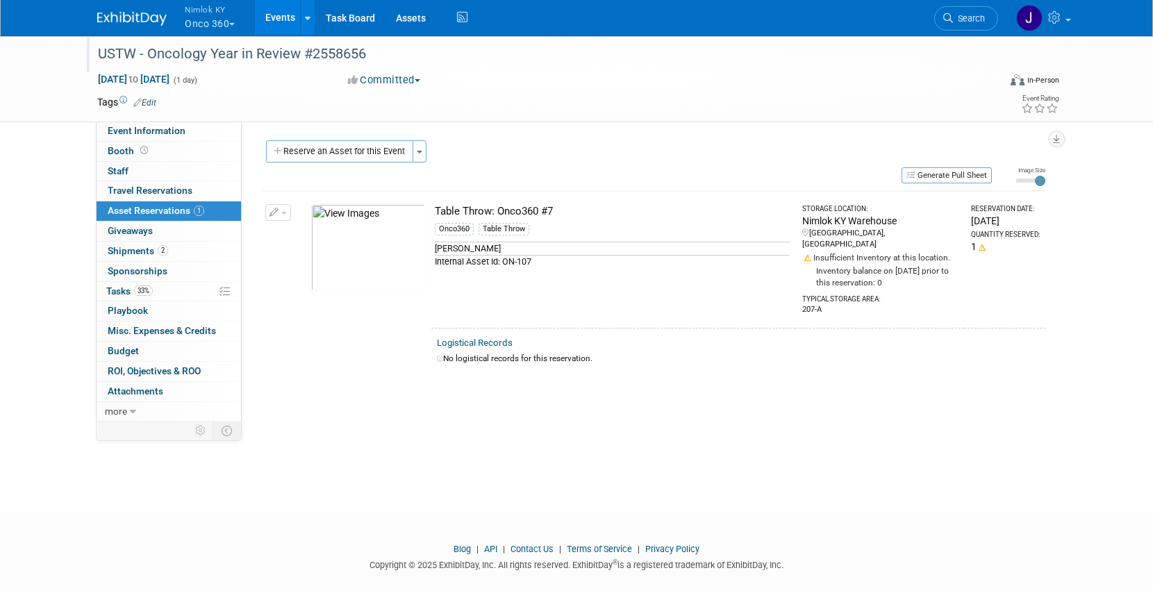
click at [523, 173] on div "Generate Pull Sheet" at bounding box center [626, 174] width 729 height 17
drag, startPoint x: 555, startPoint y: 208, endPoint x: 430, endPoint y: 215, distance: 125.9
click at [430, 215] on tr "Change Reservation Manage Logistical Records Cancel Reservation" at bounding box center [653, 259] width 782 height 137
copy tr "10047894-10719226-8ec79a7d-cd50-4aa3-938a-6945e1f32de4.jpg Table Throw: Onco360…"
click at [176, 246] on link "2 Shipments 2" at bounding box center [169, 251] width 144 height 19
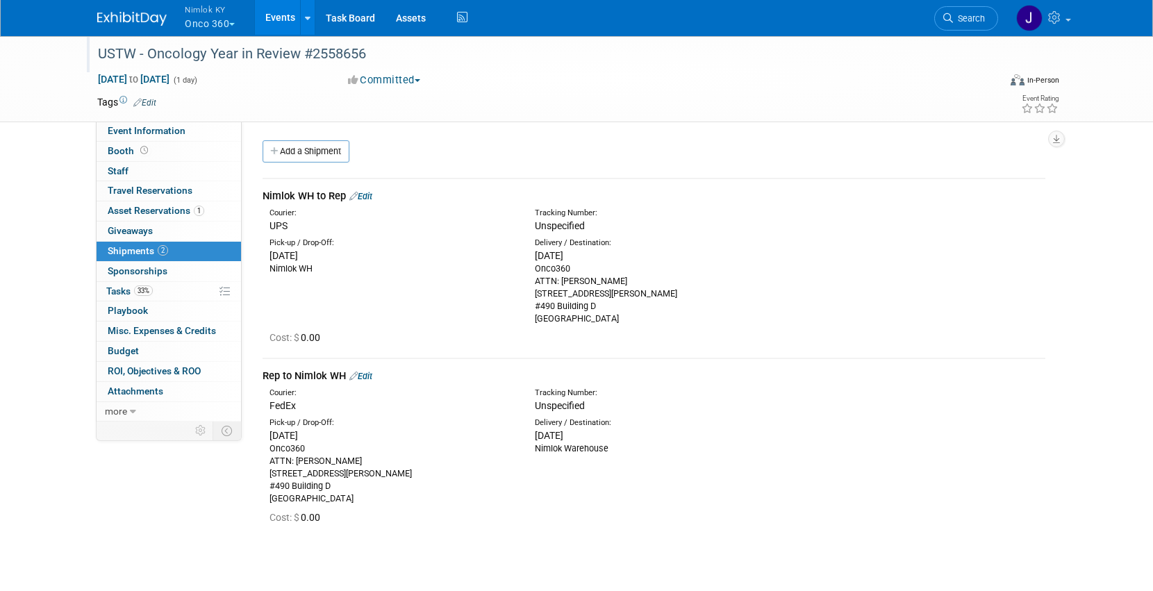
click at [367, 373] on link "Edit" at bounding box center [360, 376] width 23 height 10
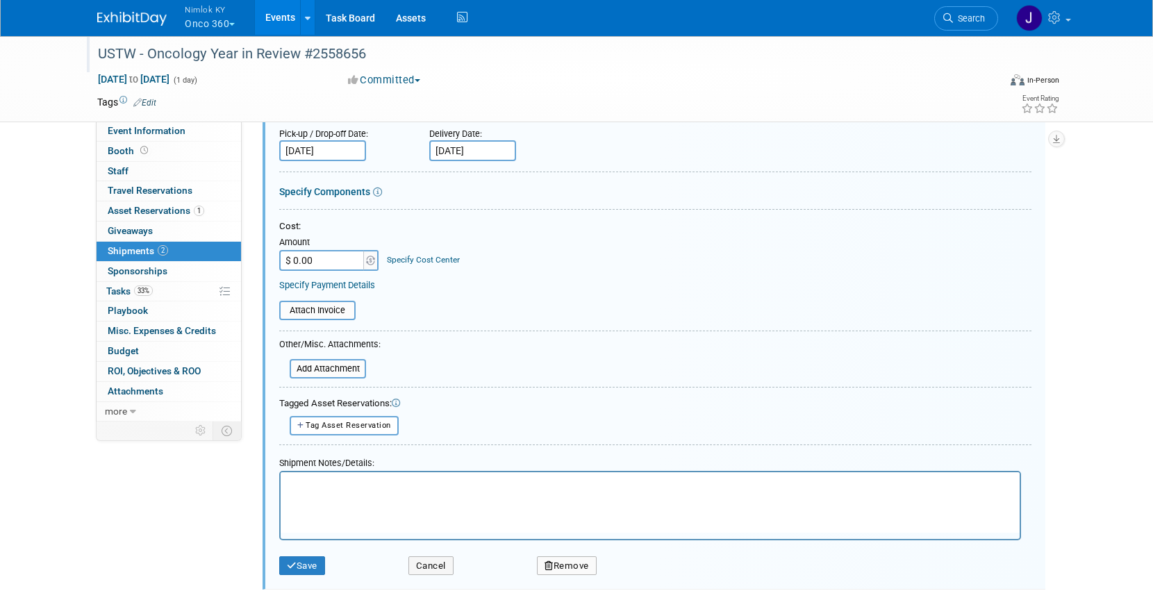
scroll to position [573, 0]
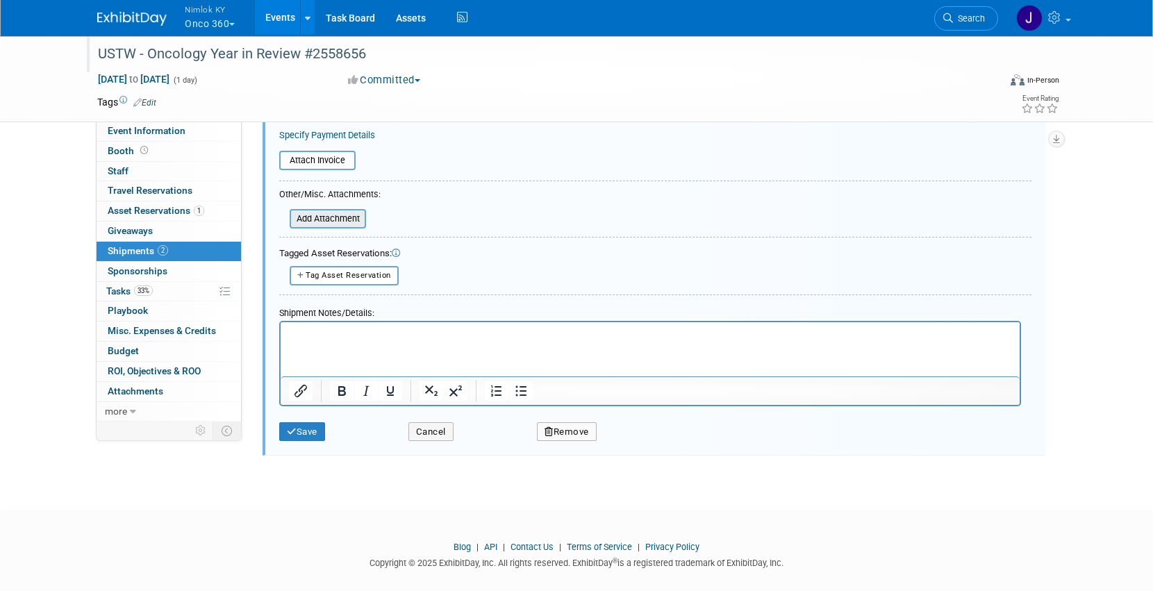
click at [311, 217] on input "file" at bounding box center [281, 218] width 165 height 17
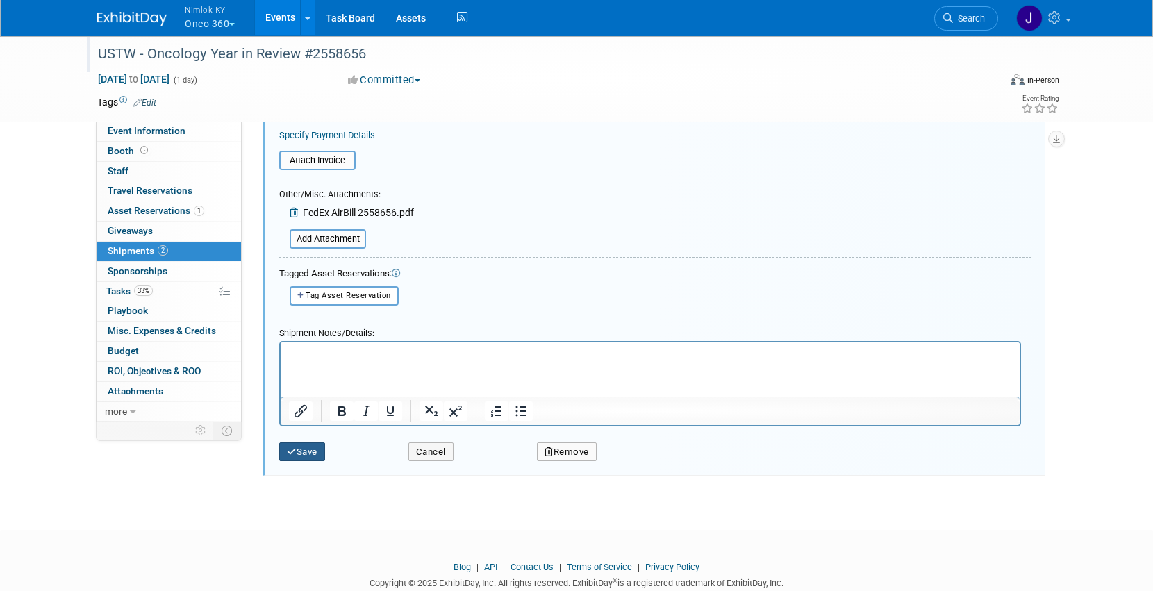
click at [305, 450] on button "Save" at bounding box center [302, 451] width 46 height 19
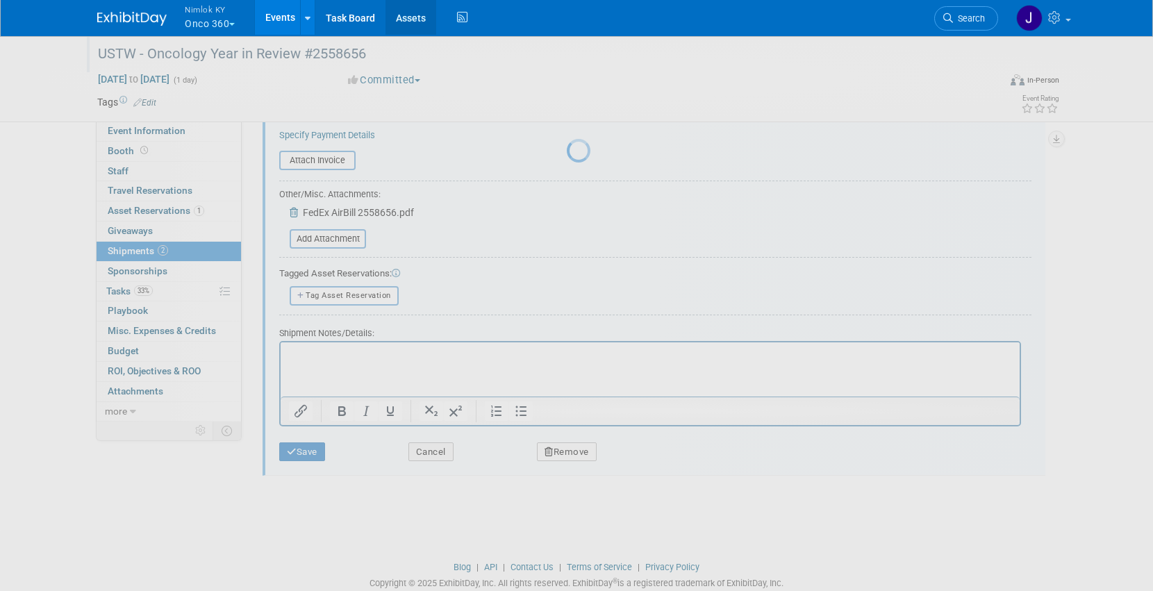
scroll to position [131, 0]
